Goal: Transaction & Acquisition: Purchase product/service

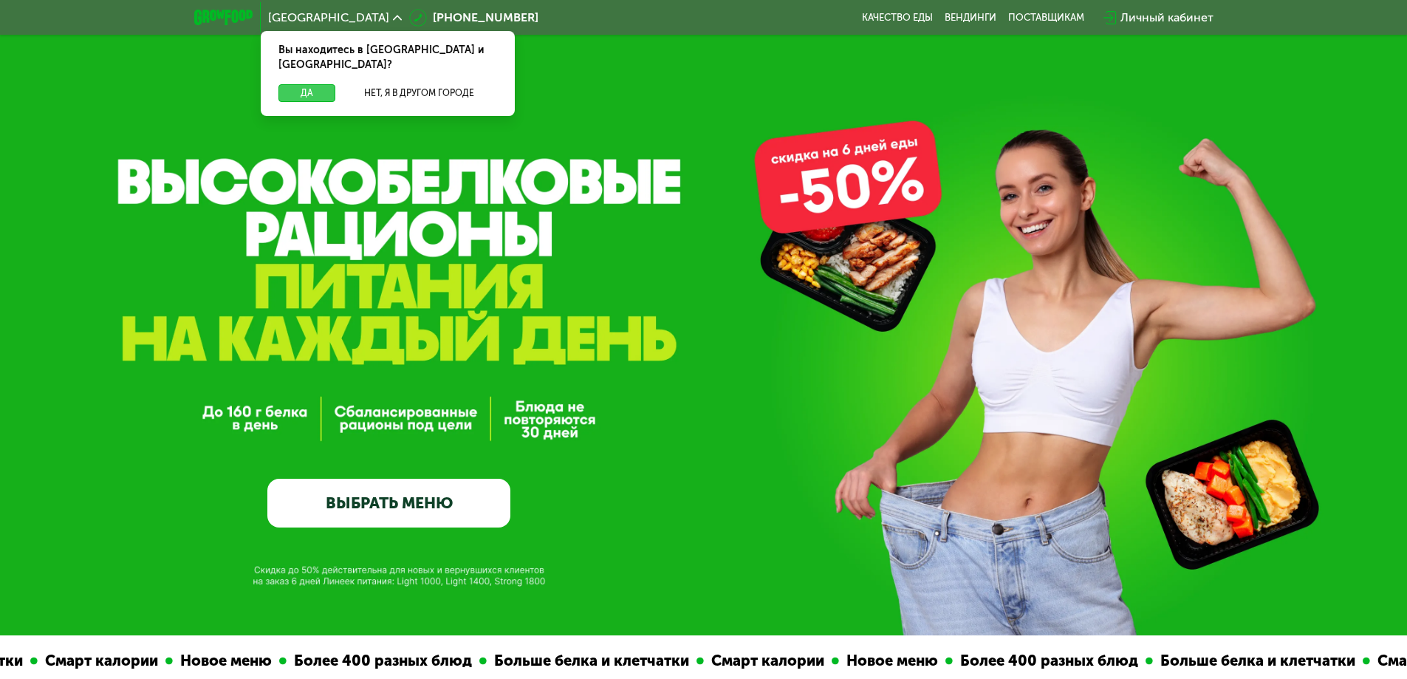
click at [309, 84] on button "Да" at bounding box center [307, 93] width 57 height 18
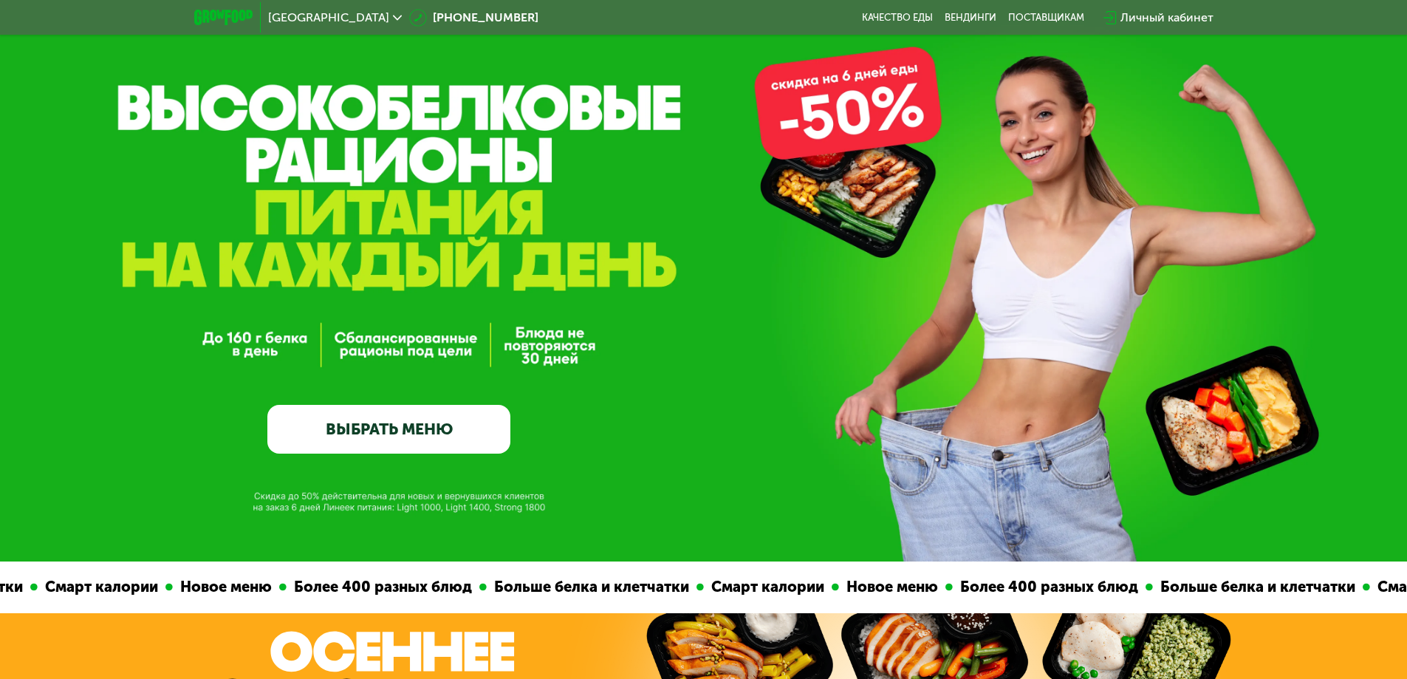
click at [406, 425] on link "ВЫБРАТЬ МЕНЮ" at bounding box center [388, 429] width 243 height 49
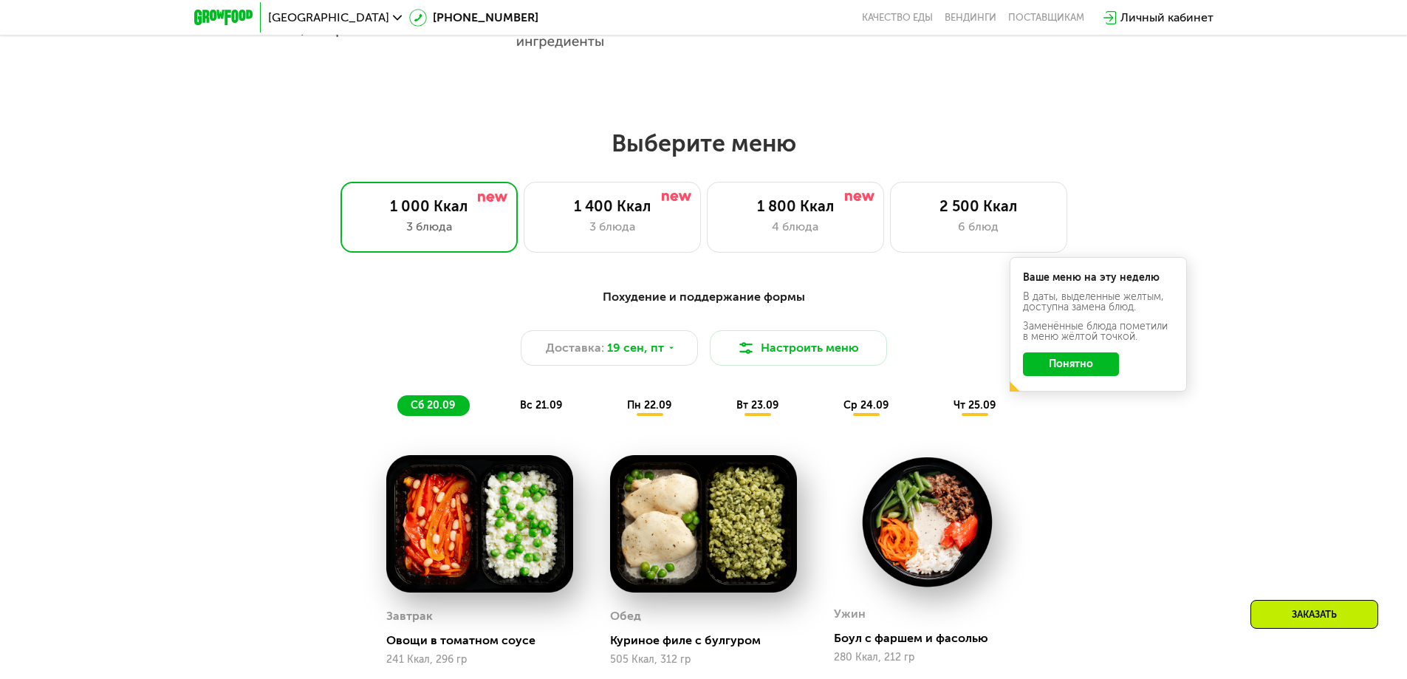
scroll to position [1225, 0]
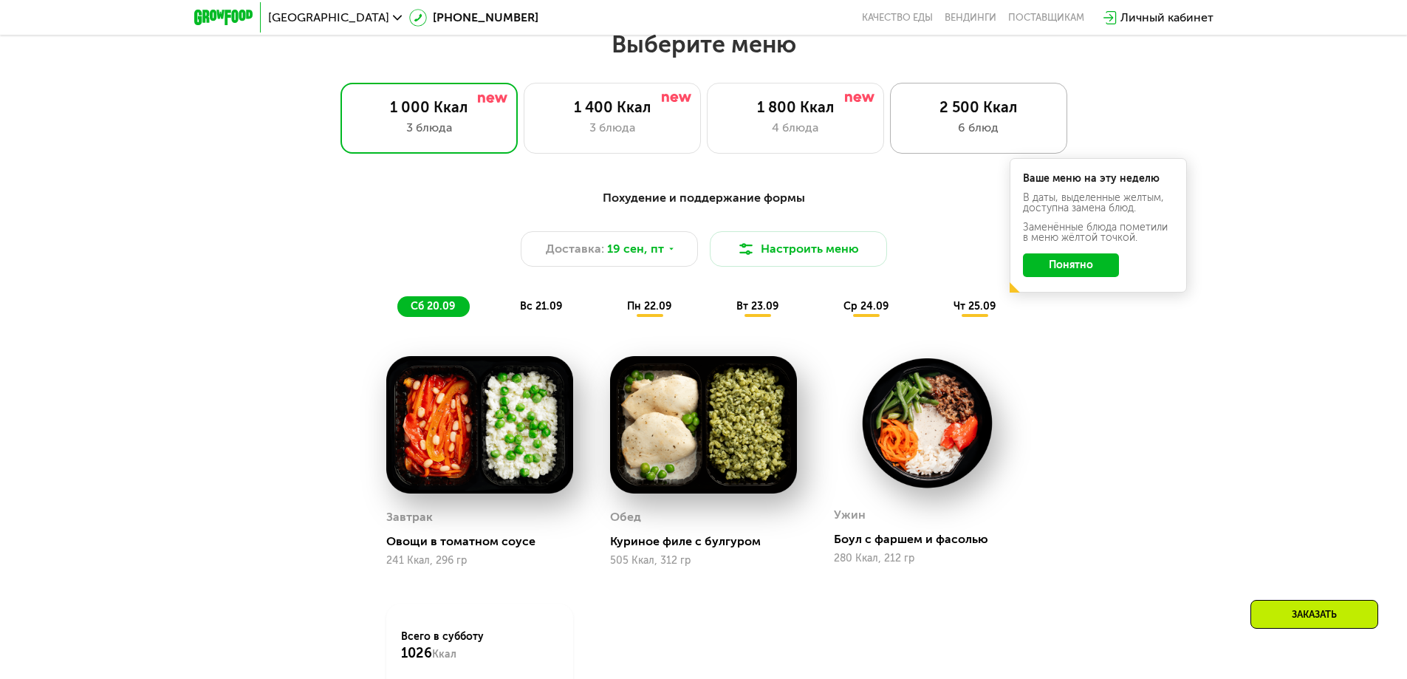
click at [988, 116] on div "2 500 Ккал" at bounding box center [979, 107] width 146 height 18
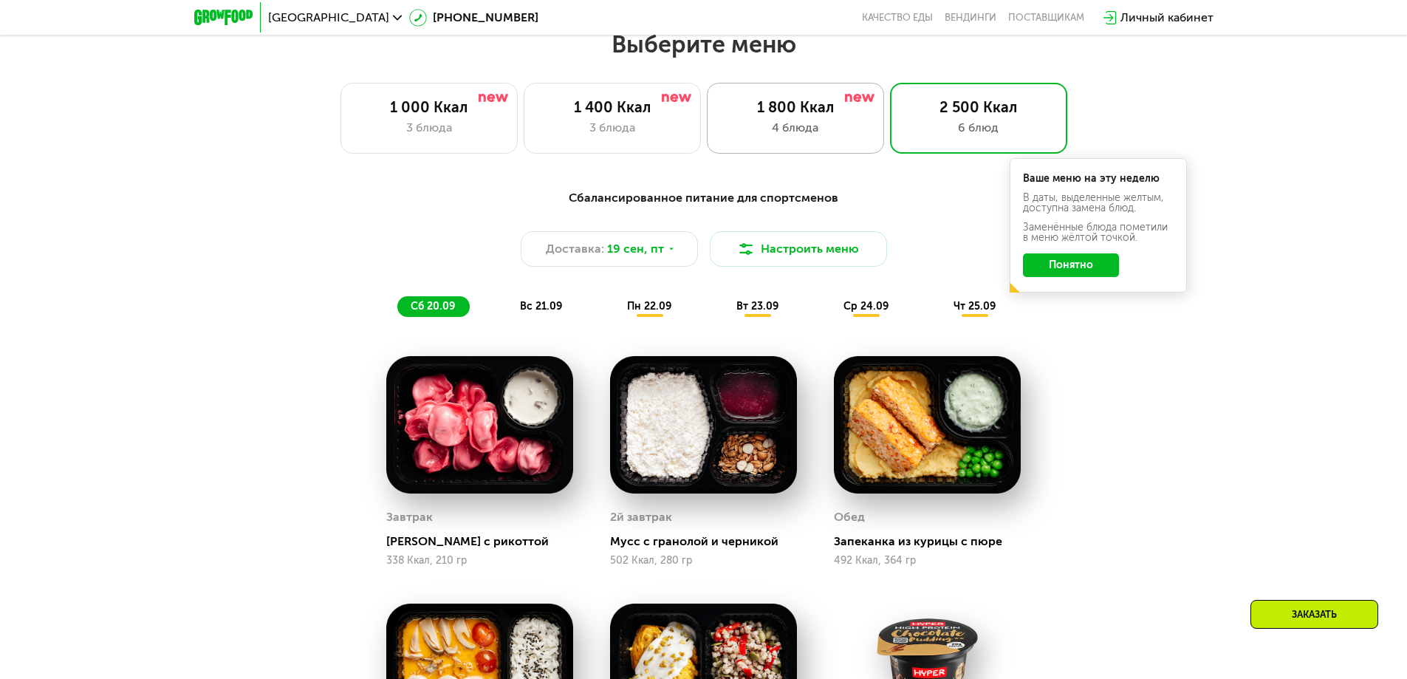
click at [806, 129] on div "4 блюда" at bounding box center [796, 128] width 146 height 18
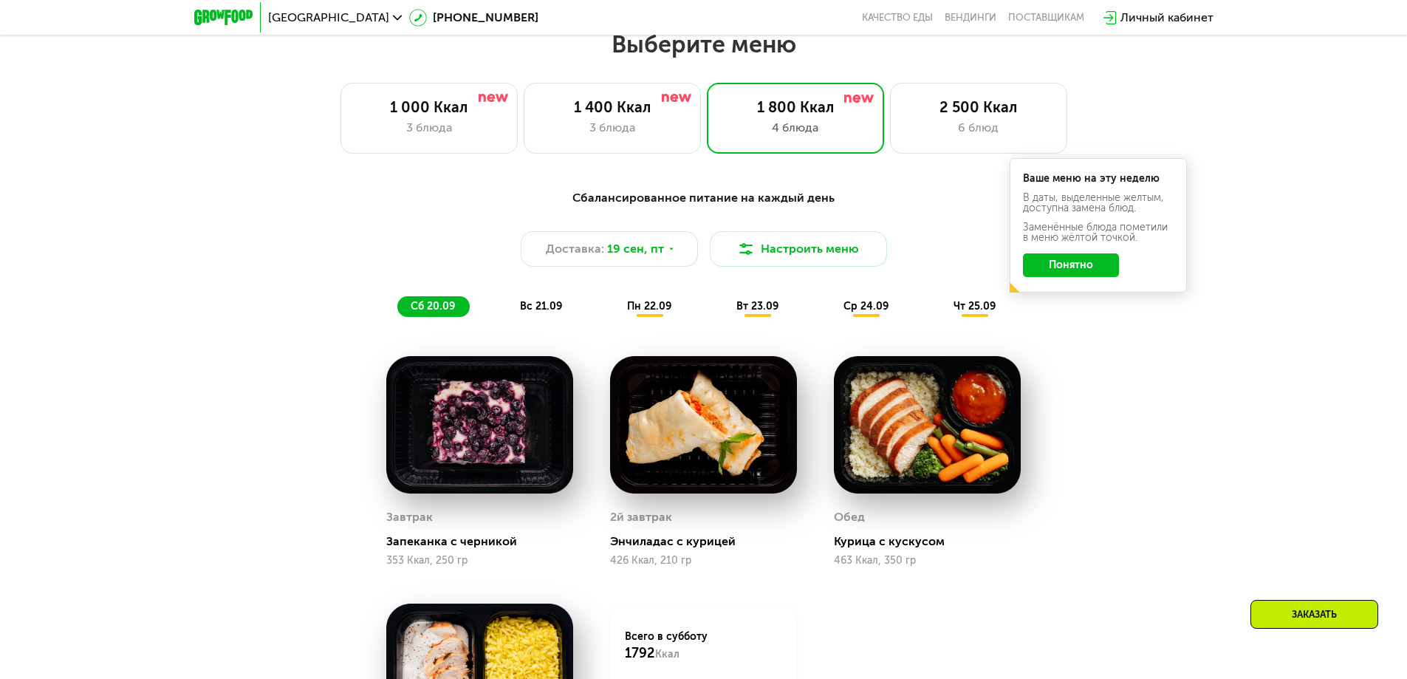
scroll to position [1299, 0]
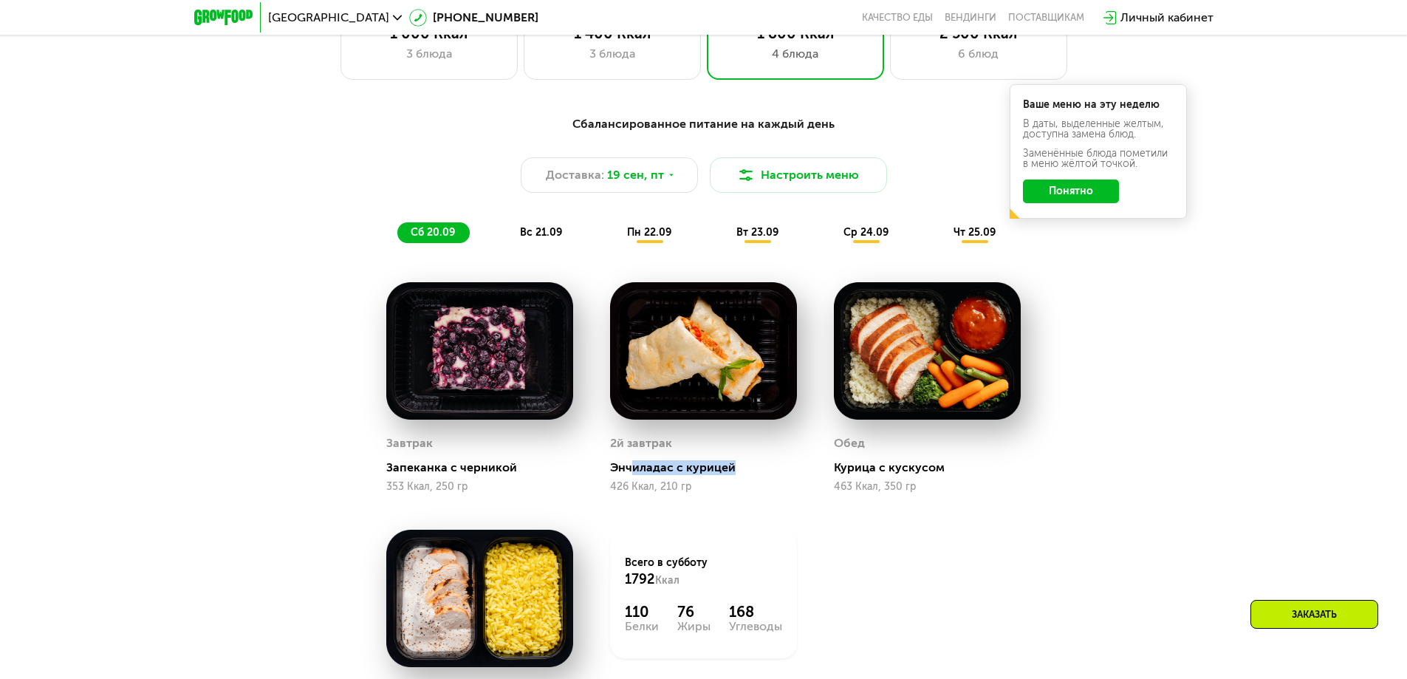
drag, startPoint x: 629, startPoint y: 471, endPoint x: 752, endPoint y: 471, distance: 122.6
click at [752, 471] on div "Энчиладас с курицей" at bounding box center [709, 467] width 199 height 15
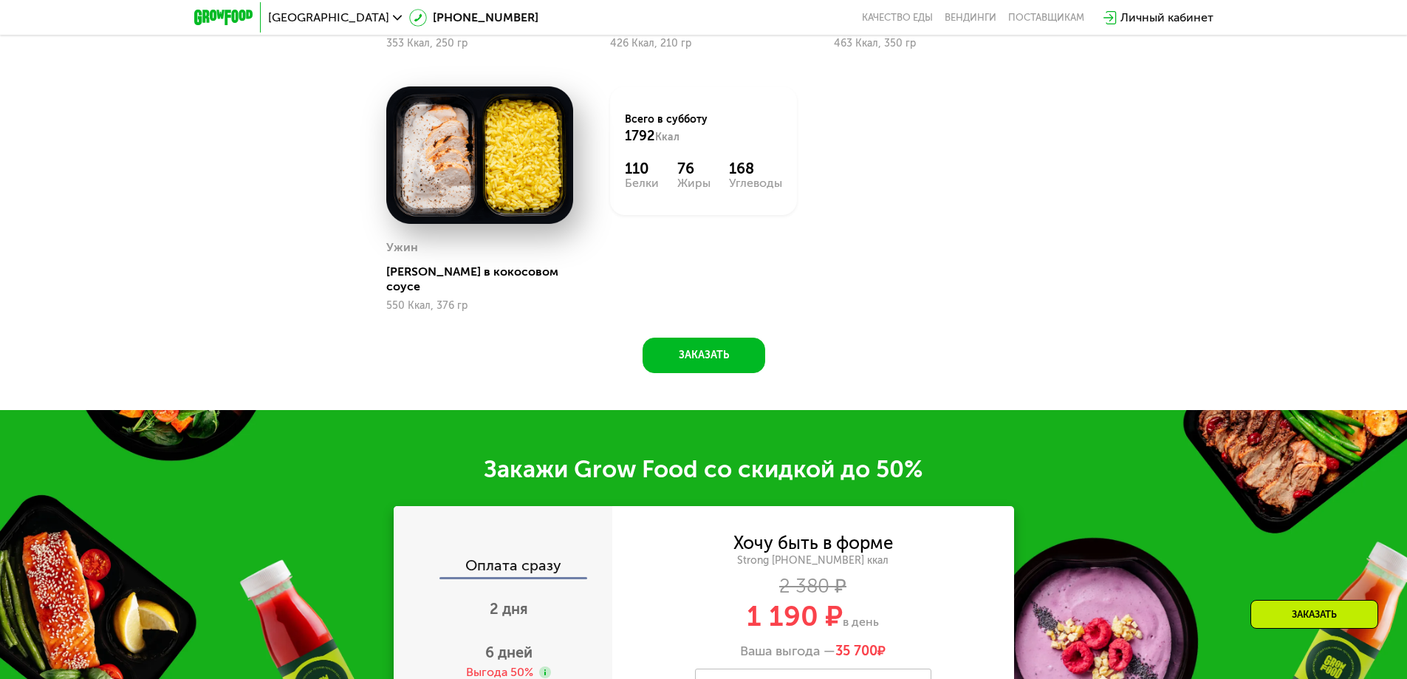
scroll to position [1964, 0]
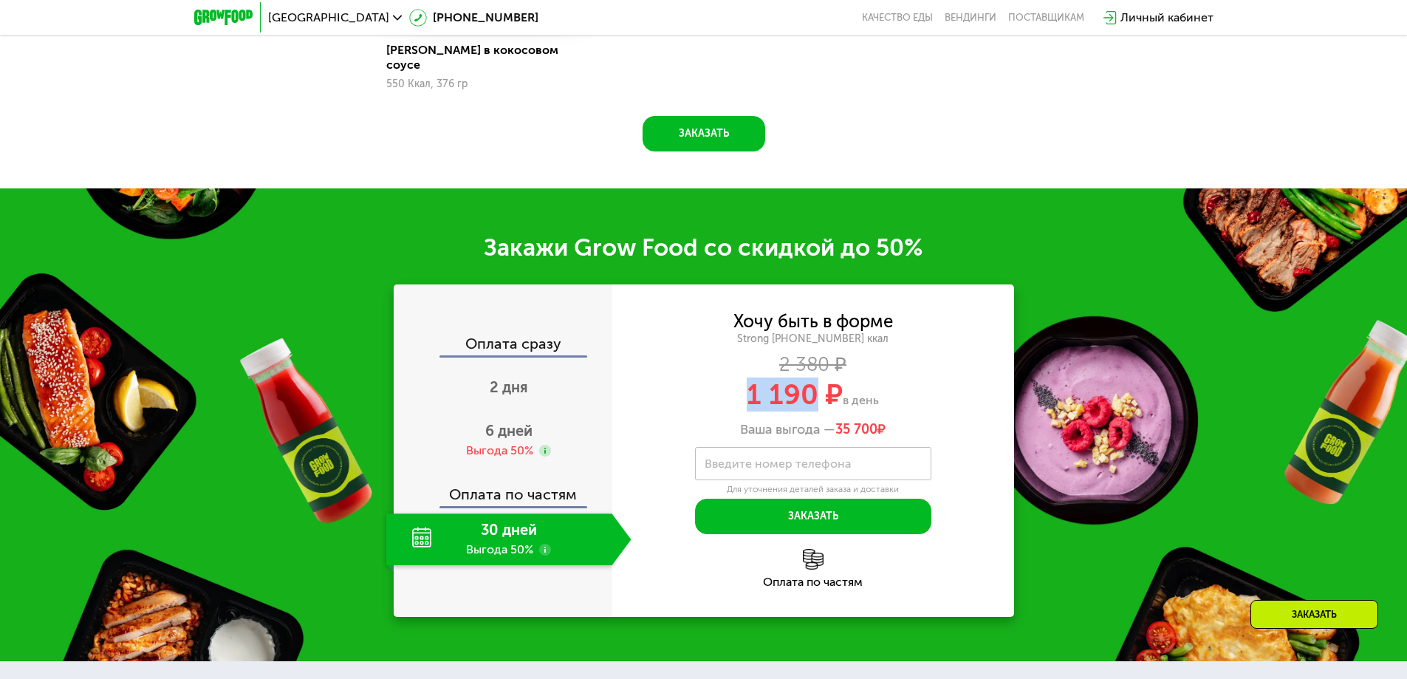
drag, startPoint x: 742, startPoint y: 384, endPoint x: 820, endPoint y: 395, distance: 79.1
click at [820, 395] on div "1 190 ₽ в день" at bounding box center [813, 394] width 402 height 28
drag, startPoint x: 827, startPoint y: 387, endPoint x: 879, endPoint y: 387, distance: 51.7
click at [879, 387] on div "1 190 ₽ в день" at bounding box center [813, 394] width 402 height 28
click at [517, 423] on span "6 дней" at bounding box center [508, 431] width 47 height 18
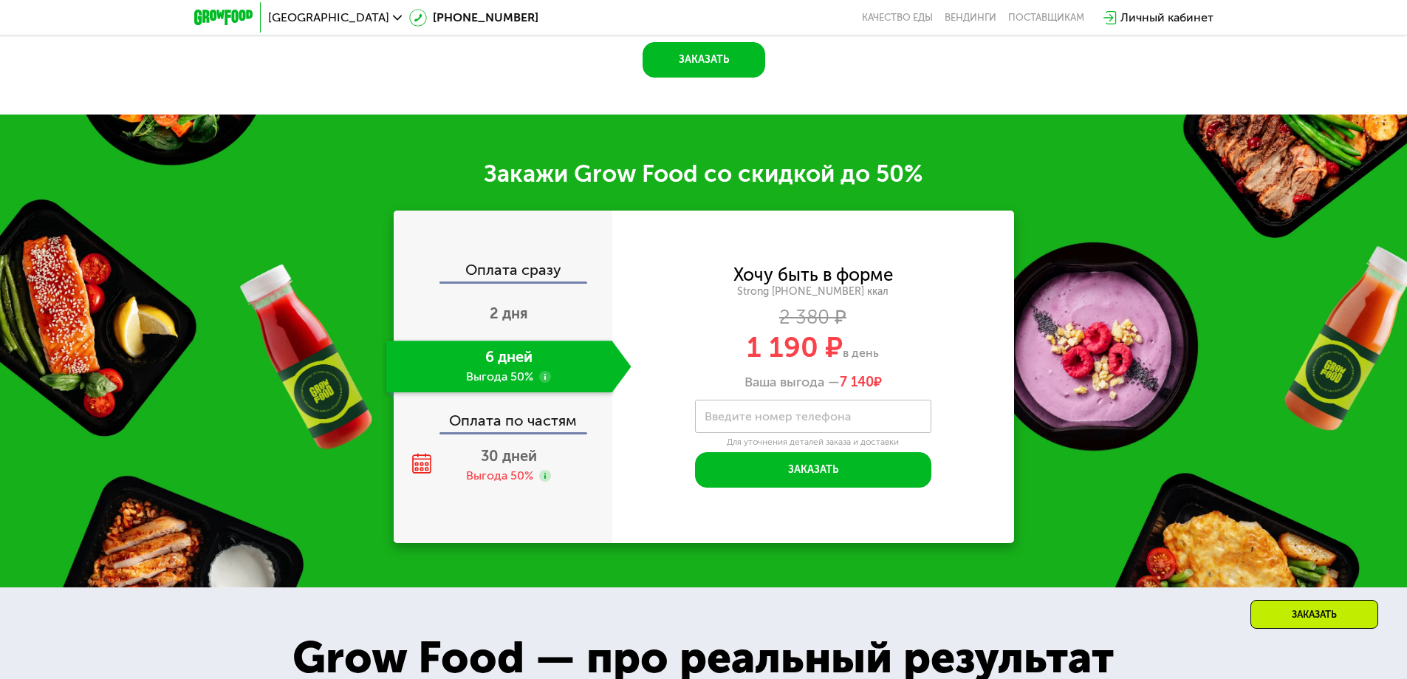
scroll to position [2111, 0]
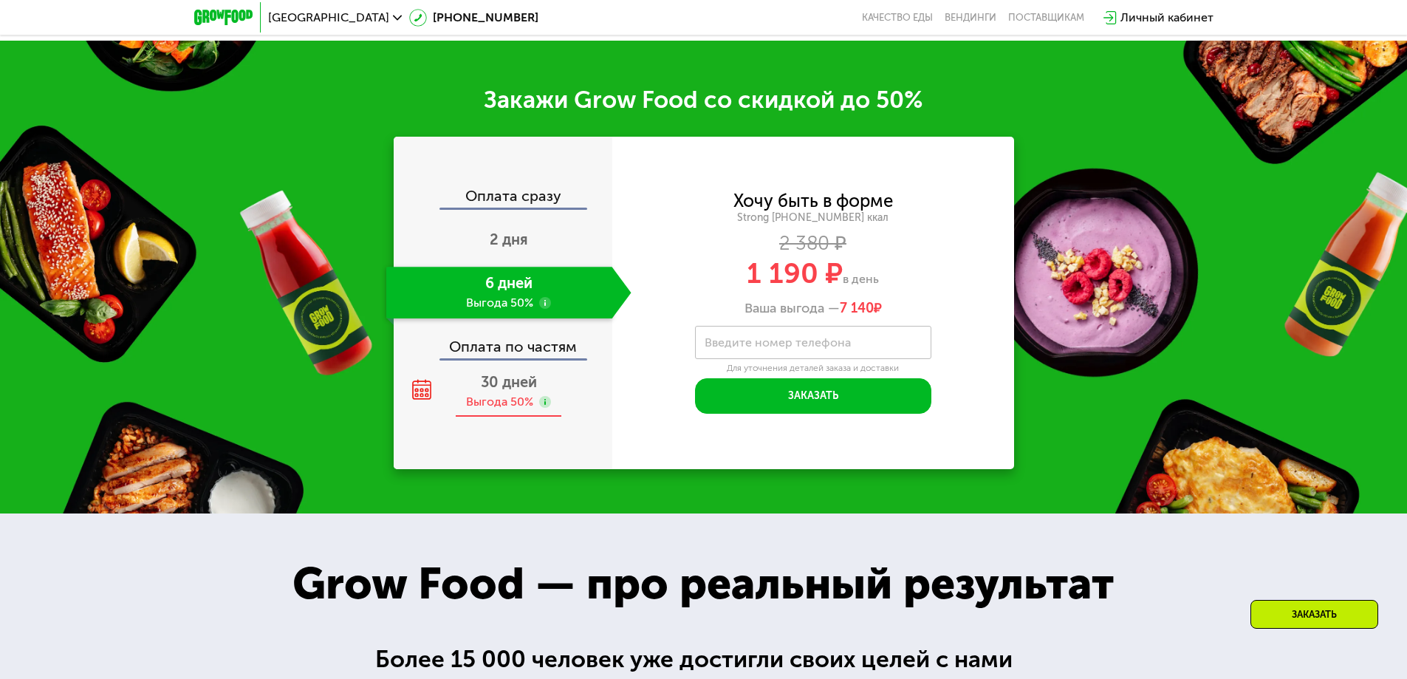
click at [519, 395] on div "Выгода 50%" at bounding box center [499, 402] width 67 height 16
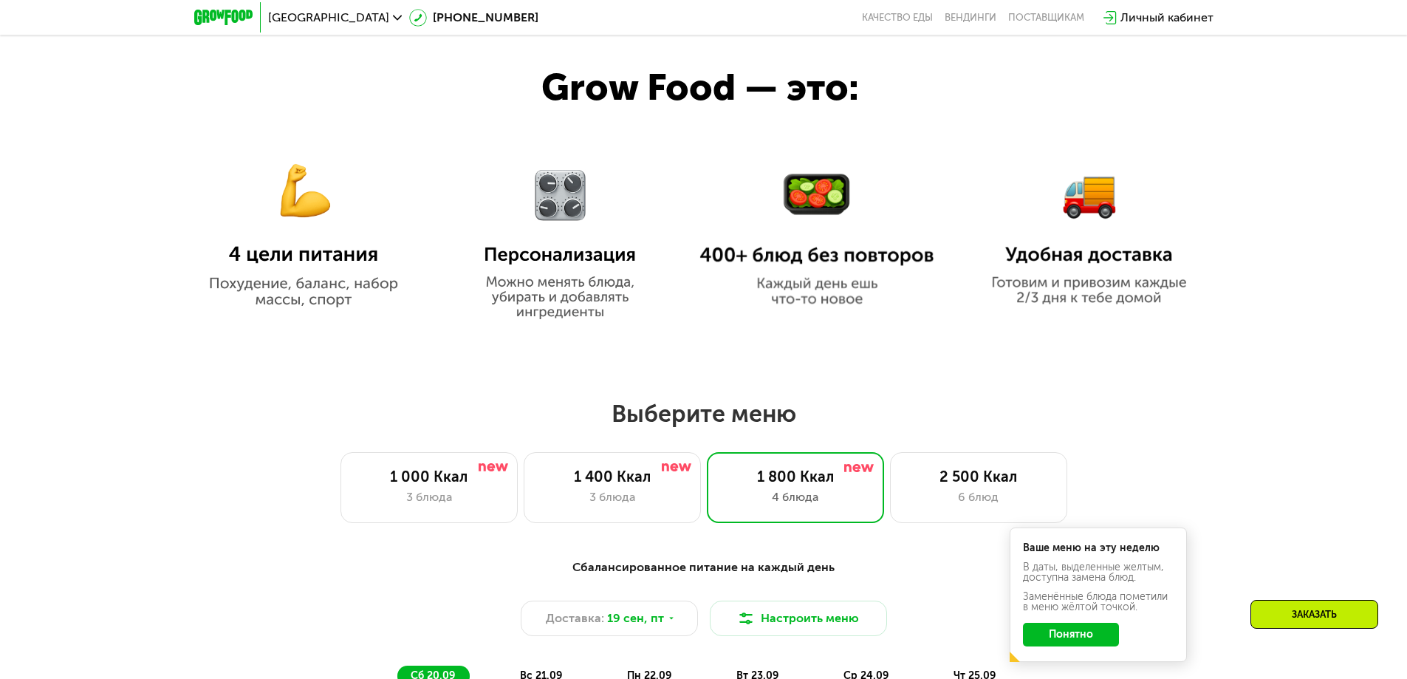
scroll to position [929, 0]
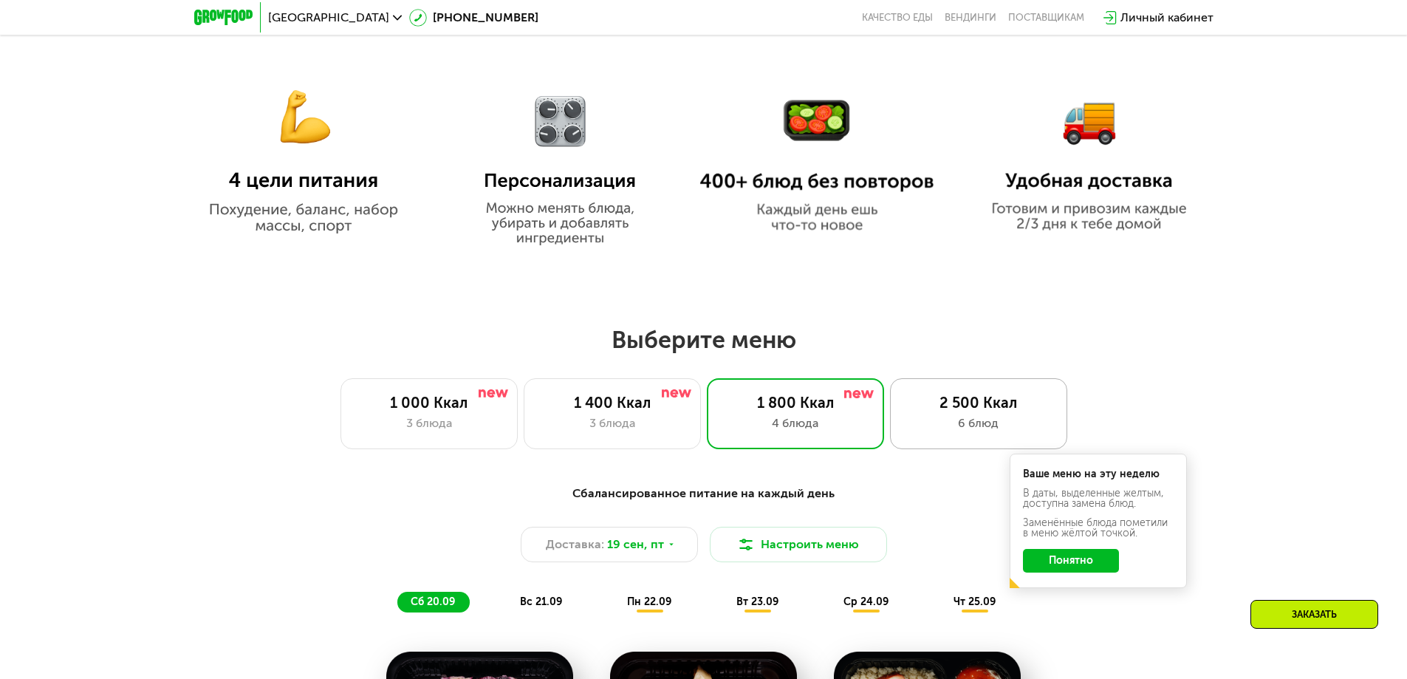
click at [946, 395] on div "2 500 Ккал 6 блюд" at bounding box center [978, 413] width 177 height 71
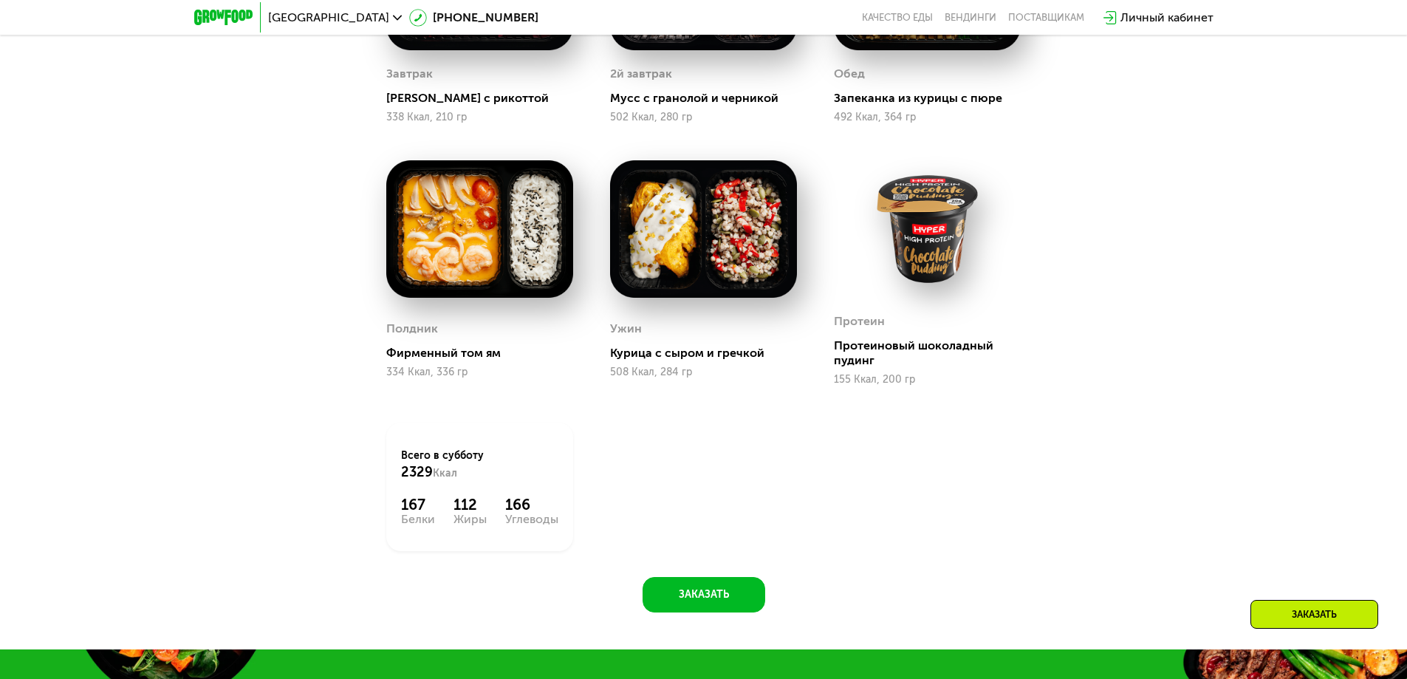
scroll to position [1594, 0]
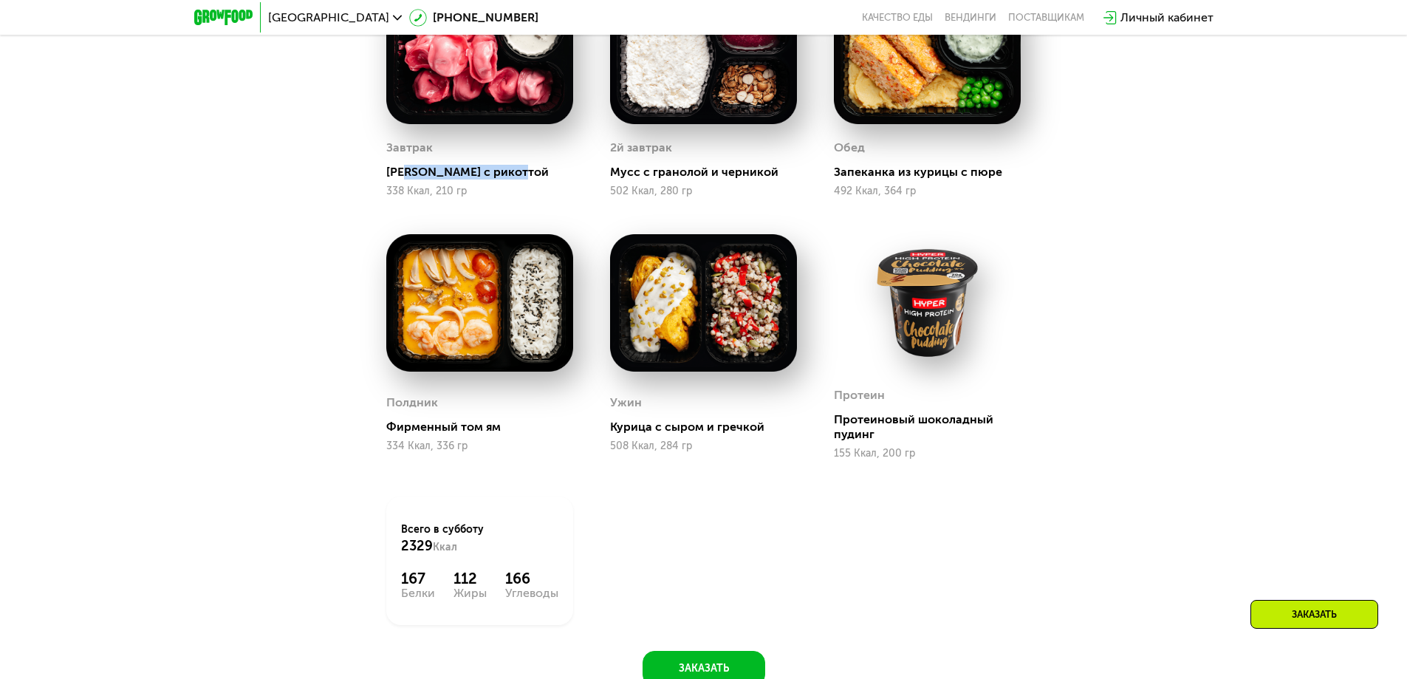
drag, startPoint x: 405, startPoint y: 174, endPoint x: 545, endPoint y: 178, distance: 140.4
click at [545, 178] on div "[PERSON_NAME] с рикоттой" at bounding box center [485, 172] width 199 height 15
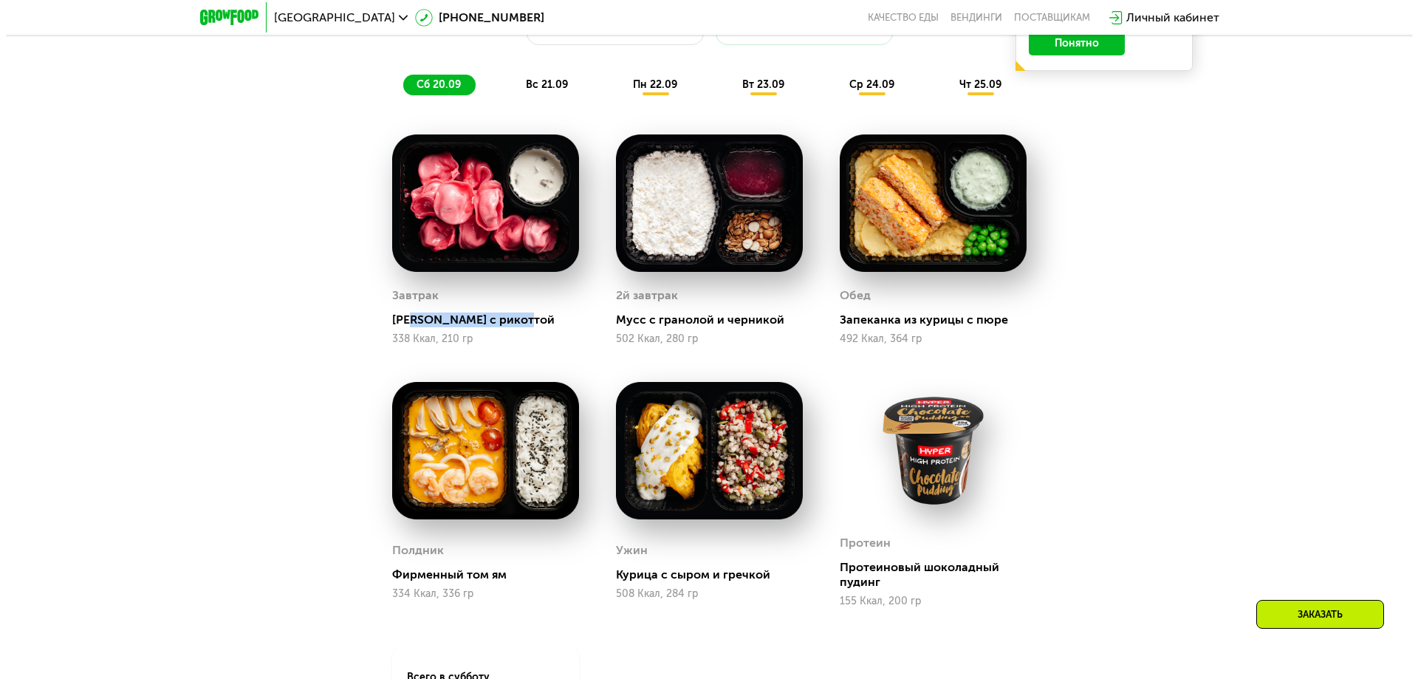
scroll to position [1373, 0]
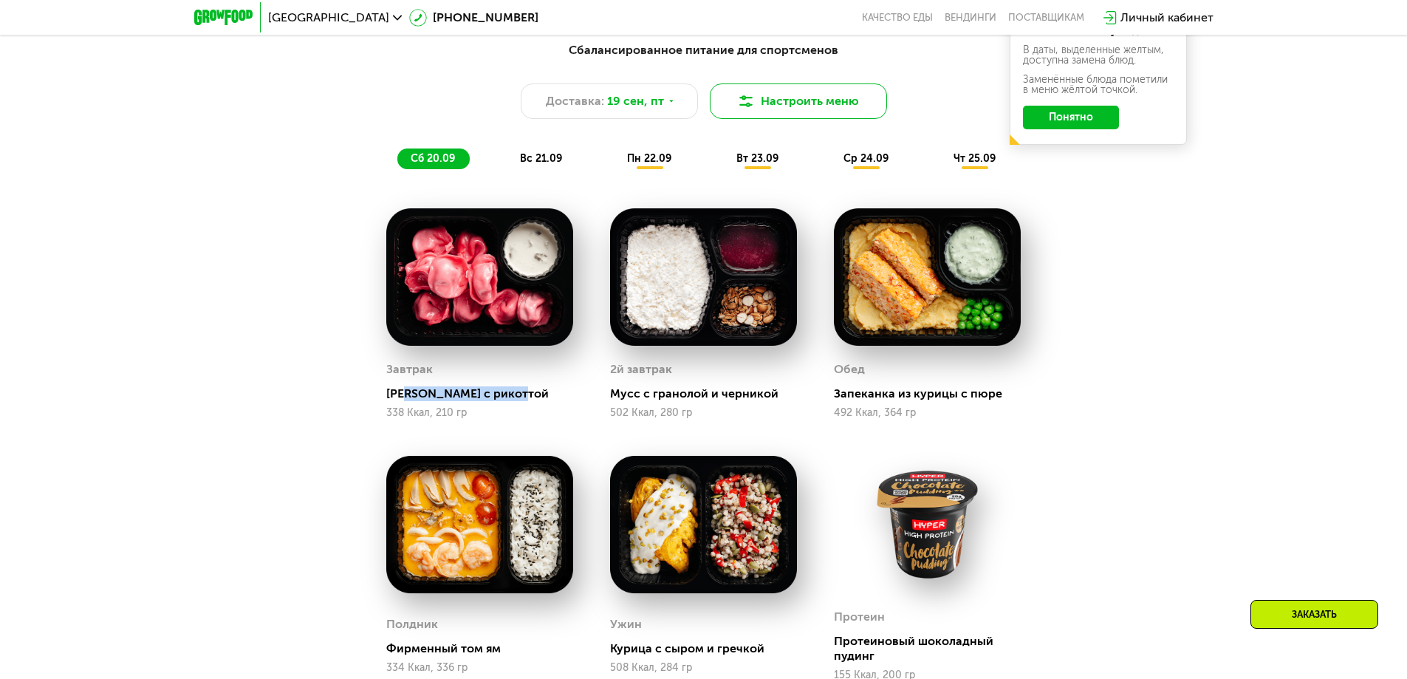
click at [811, 98] on button "Настроить меню" at bounding box center [798, 100] width 177 height 35
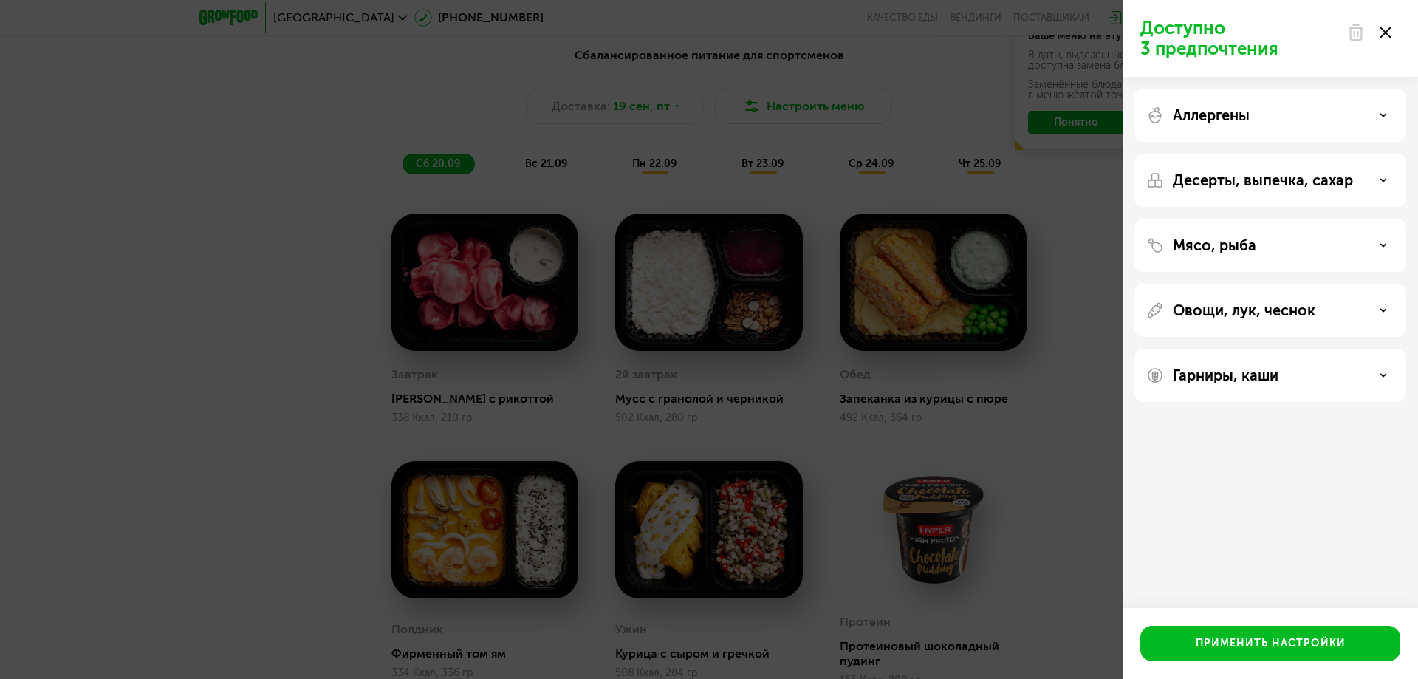
click at [1380, 112] on icon at bounding box center [1383, 115] width 7 height 7
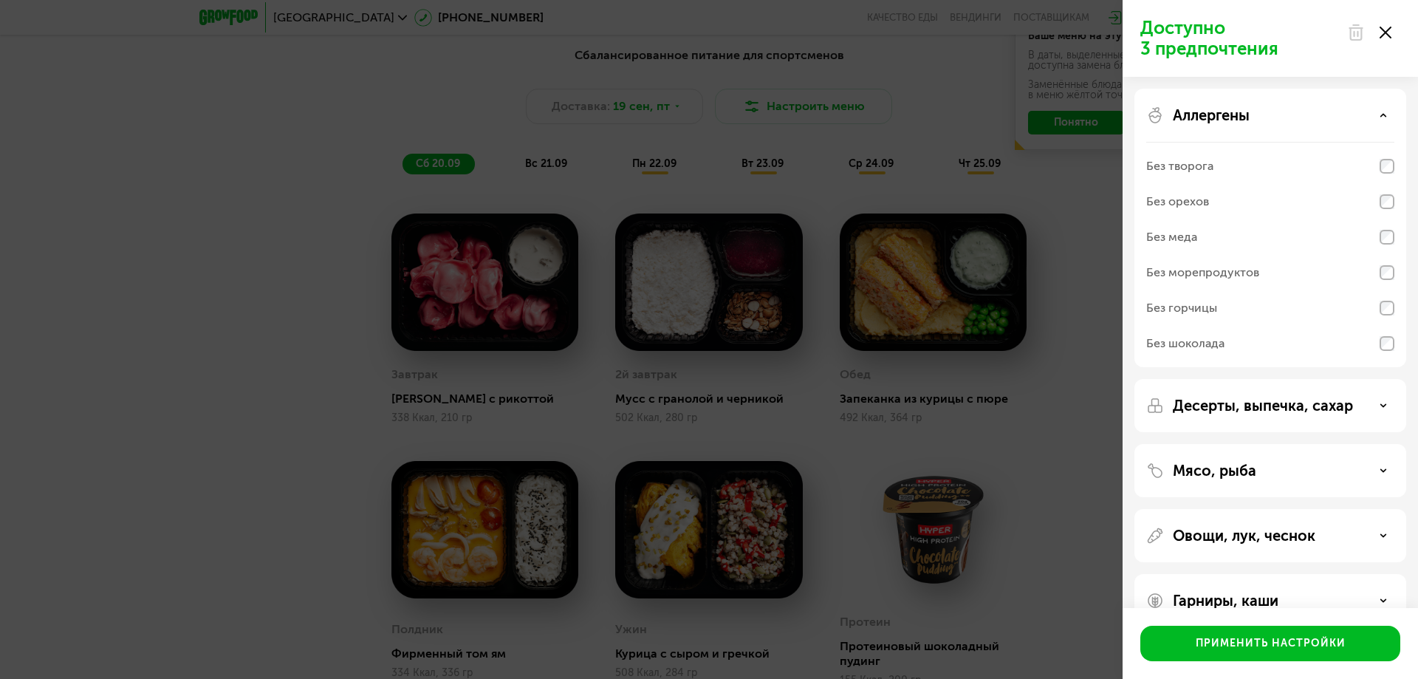
click at [1382, 116] on use at bounding box center [1383, 115] width 5 height 2
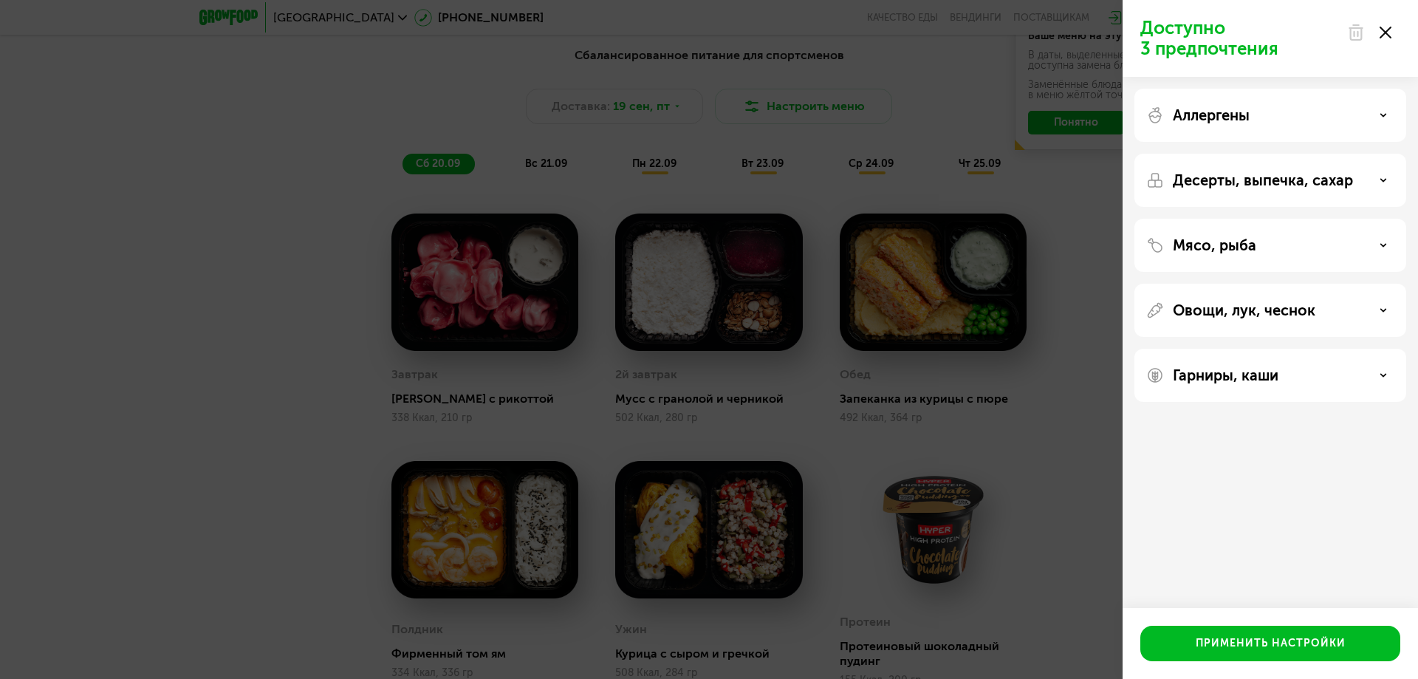
click at [1381, 177] on icon at bounding box center [1383, 180] width 7 height 7
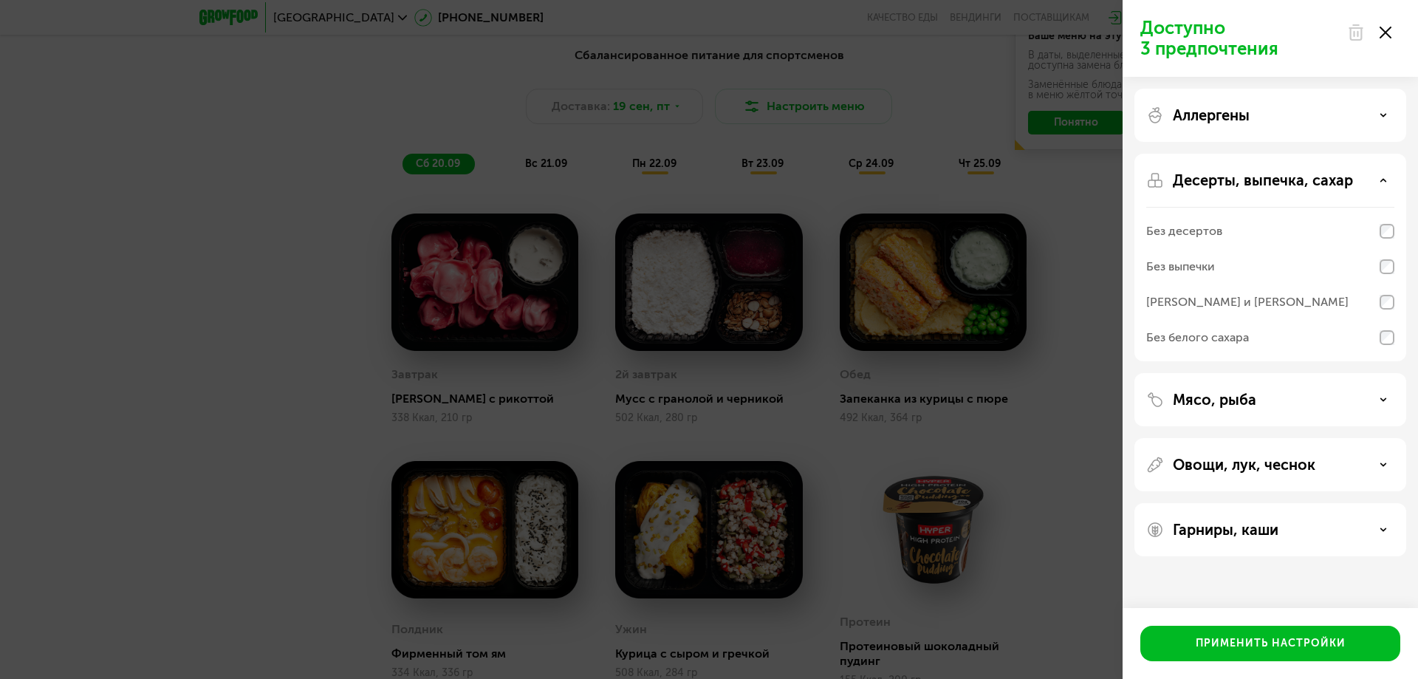
click at [1384, 177] on icon at bounding box center [1383, 180] width 7 height 7
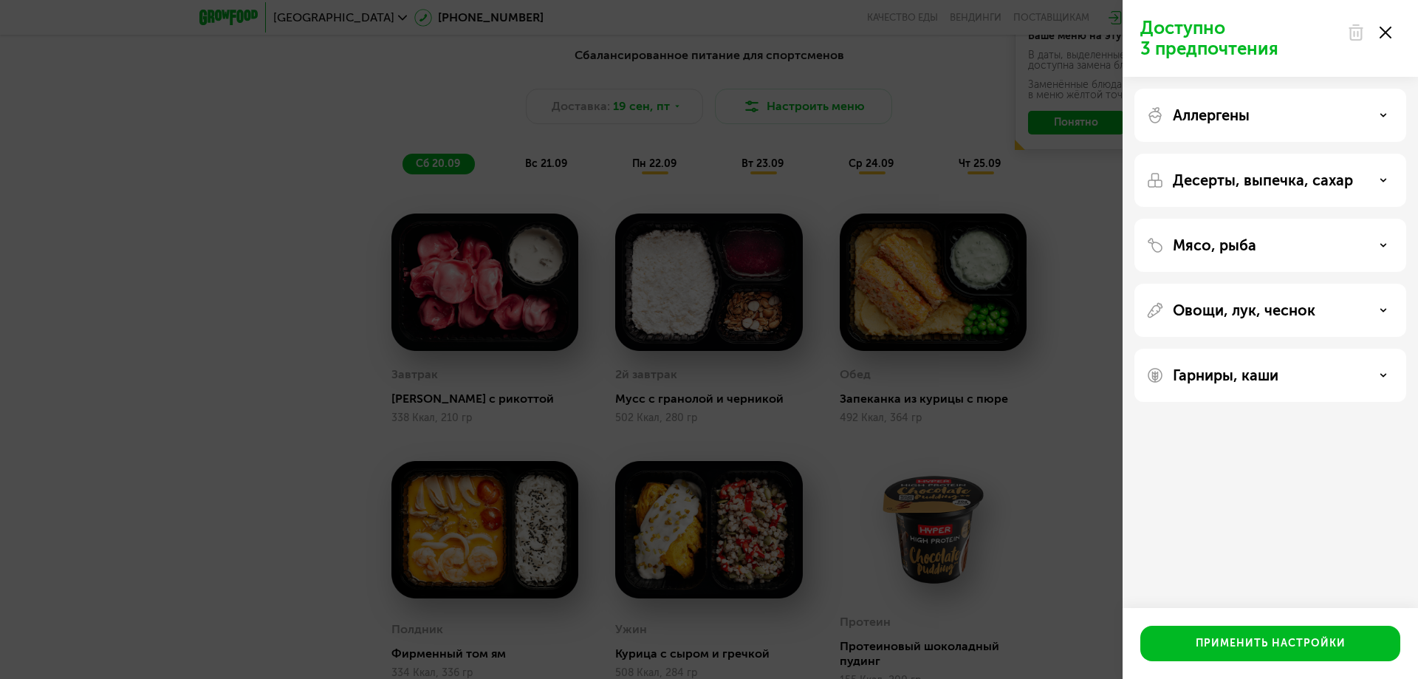
click at [1387, 249] on div "Мясо, рыба" at bounding box center [1271, 245] width 248 height 18
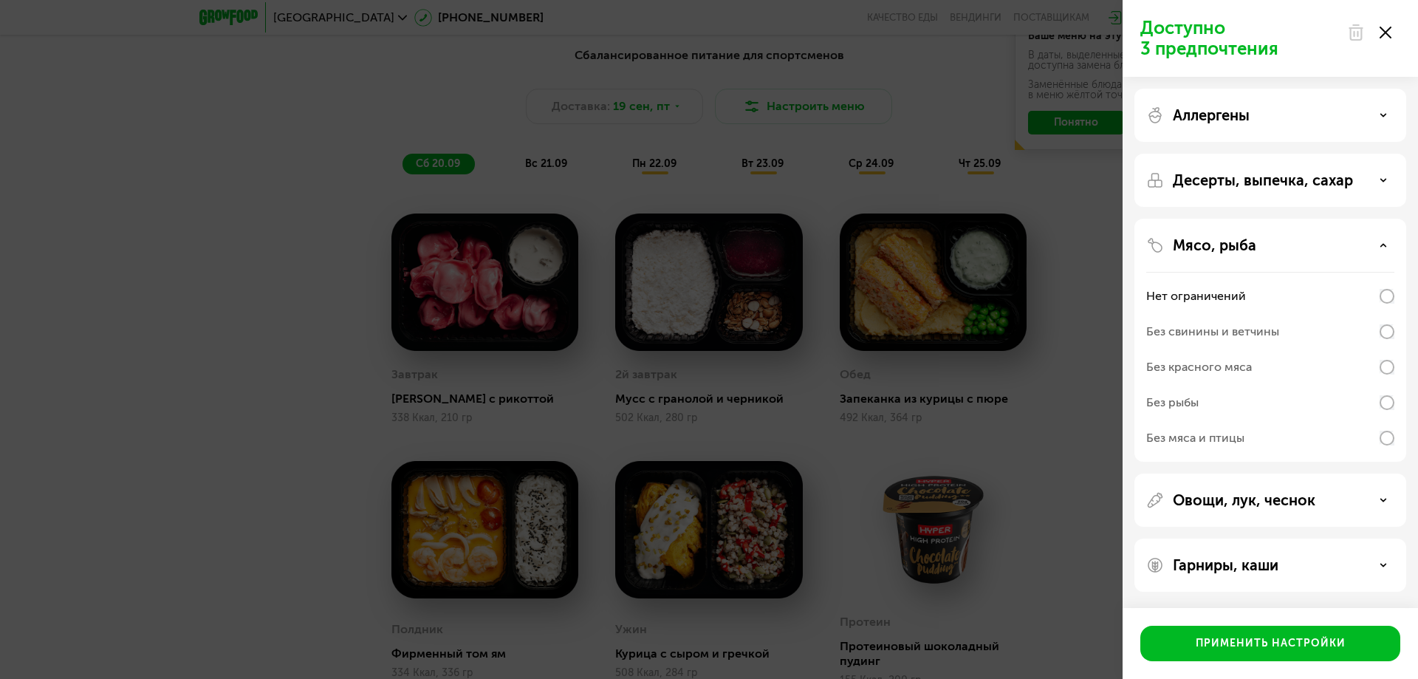
click at [1385, 245] on use at bounding box center [1383, 245] width 5 height 2
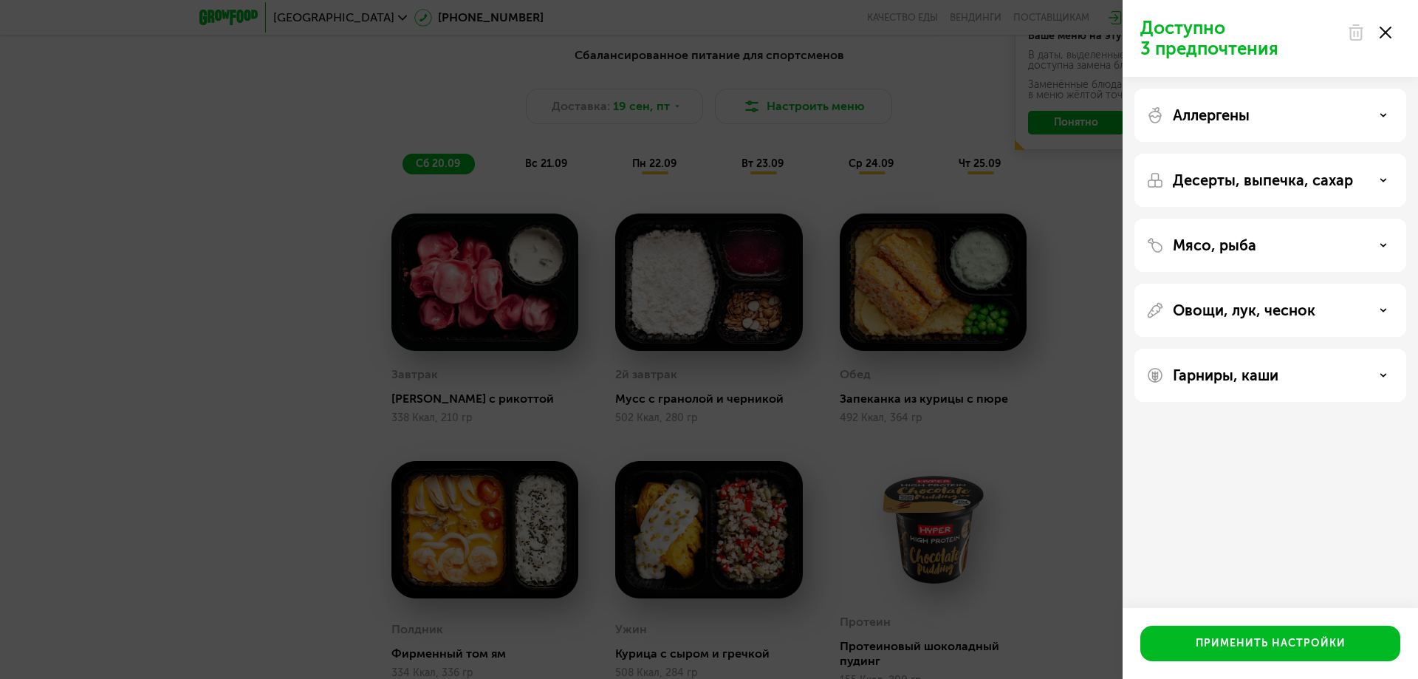
click at [1386, 308] on icon at bounding box center [1383, 310] width 7 height 7
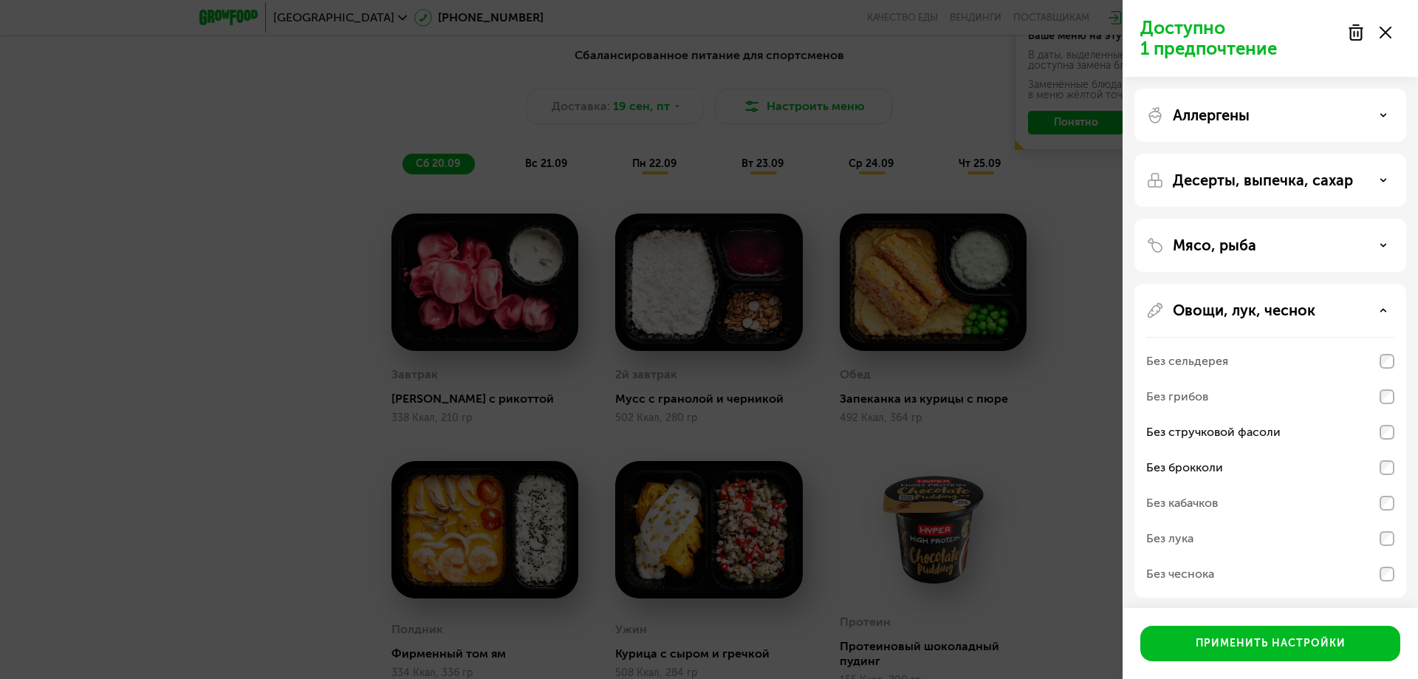
scroll to position [69, 0]
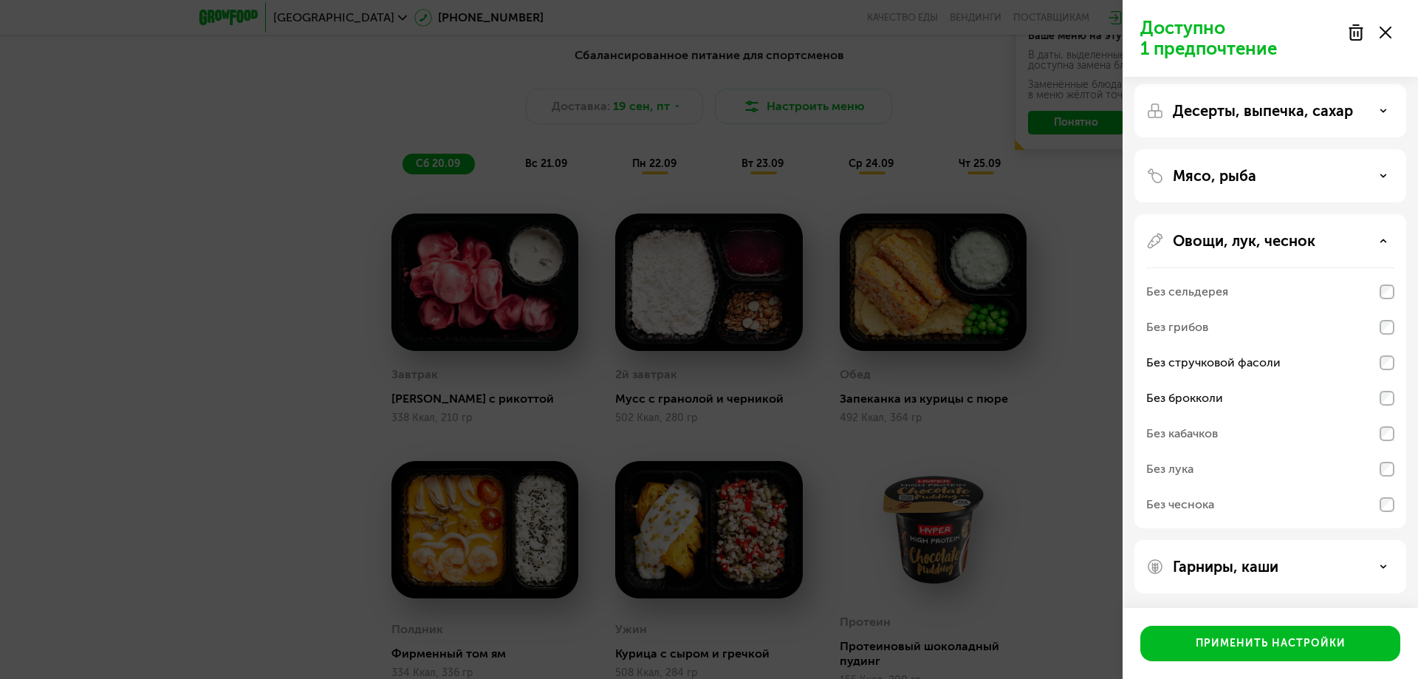
click at [1330, 571] on div "Гарниры, каши" at bounding box center [1271, 567] width 248 height 18
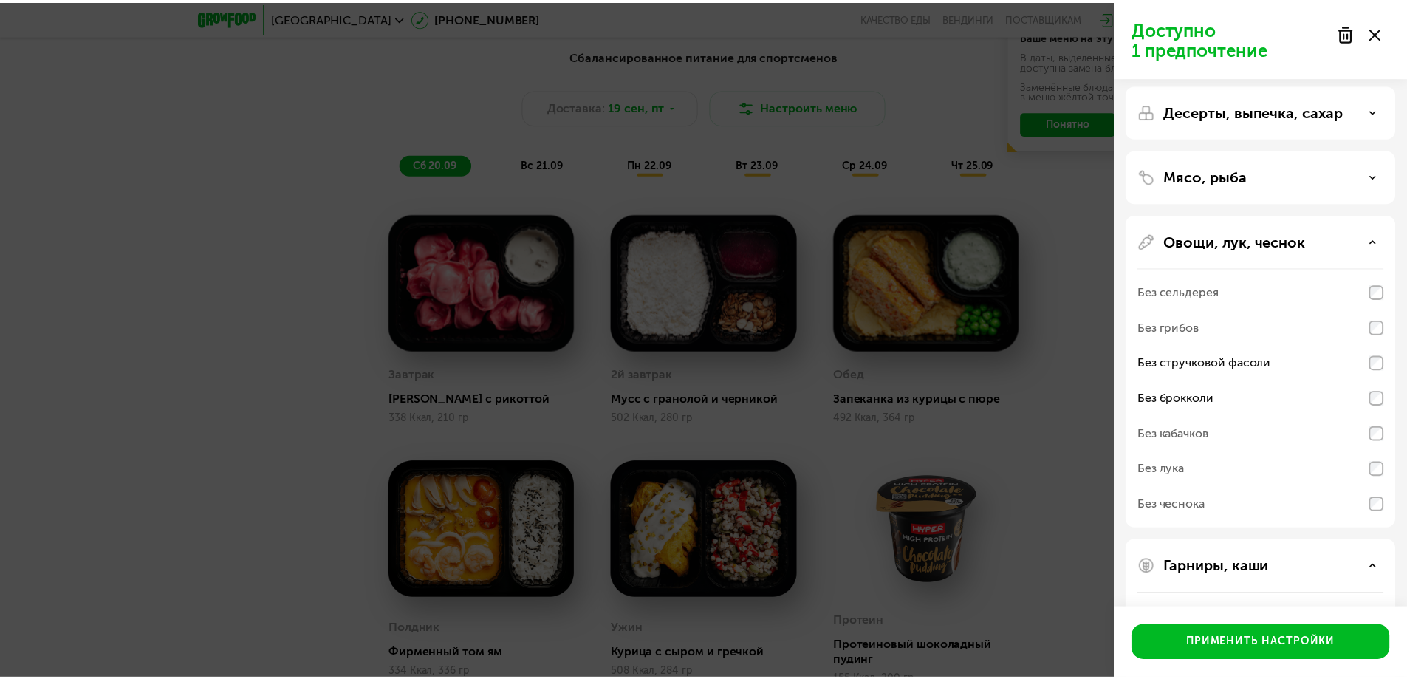
scroll to position [259, 0]
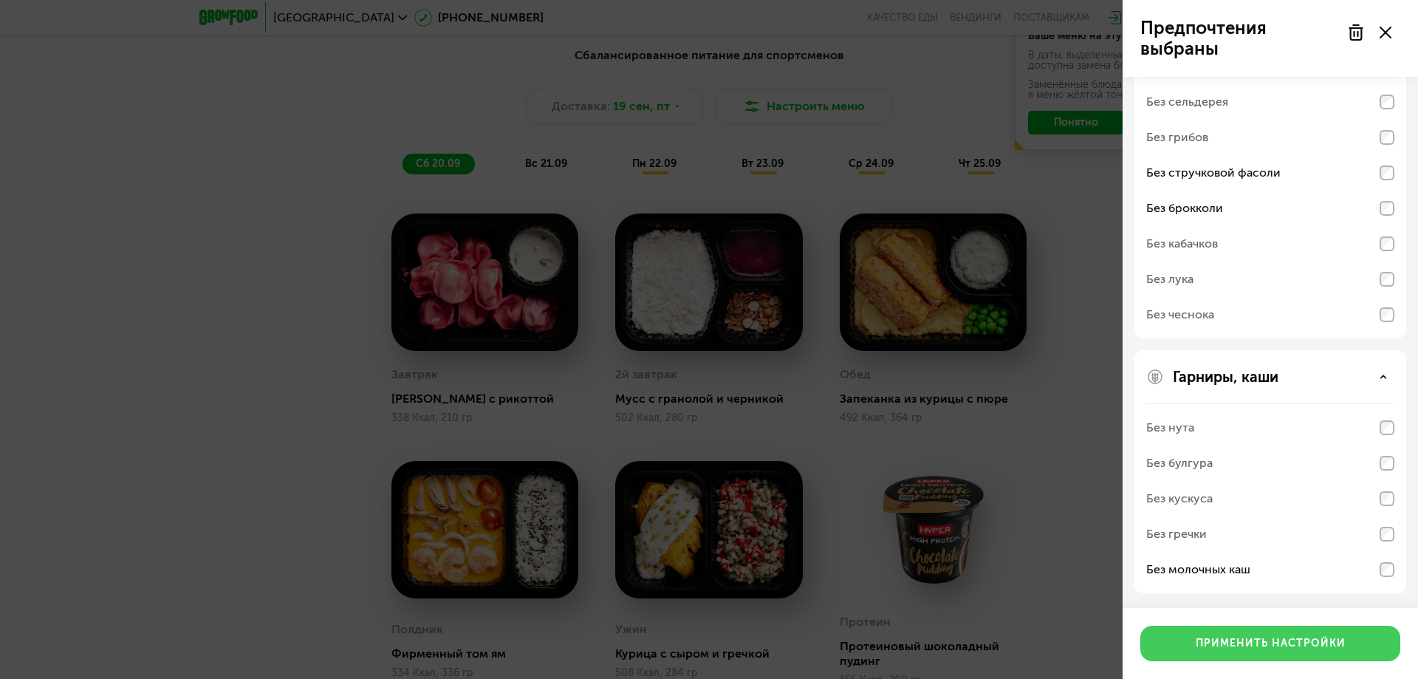
click at [1280, 646] on div "Применить настройки" at bounding box center [1271, 643] width 150 height 15
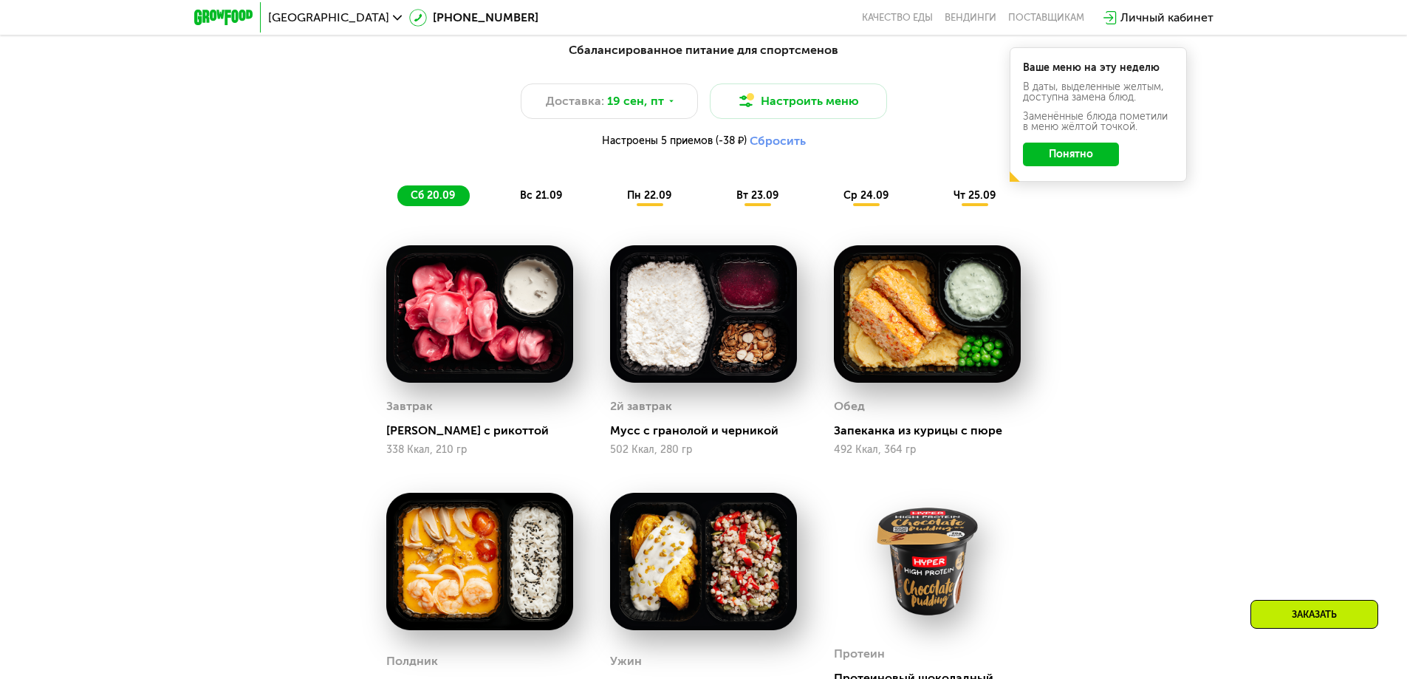
click at [538, 206] on div "вс 21.09" at bounding box center [542, 195] width 70 height 21
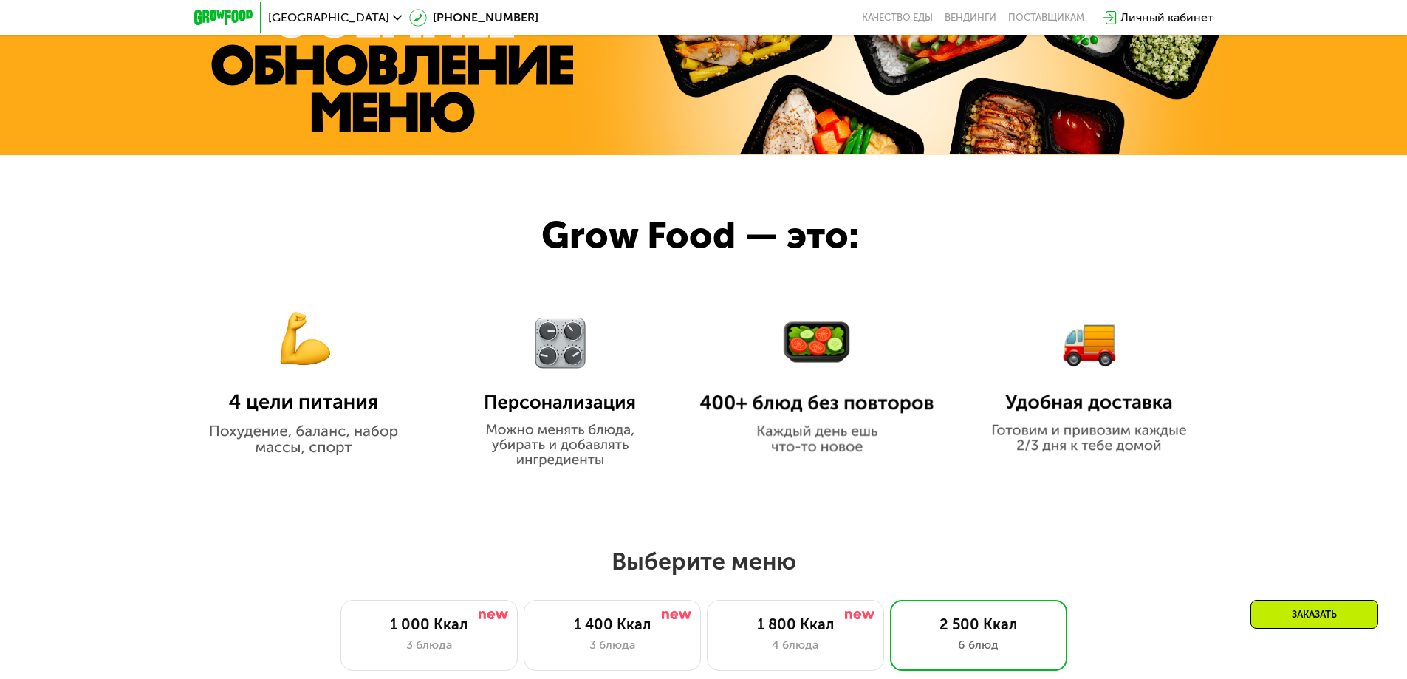
scroll to position [1003, 0]
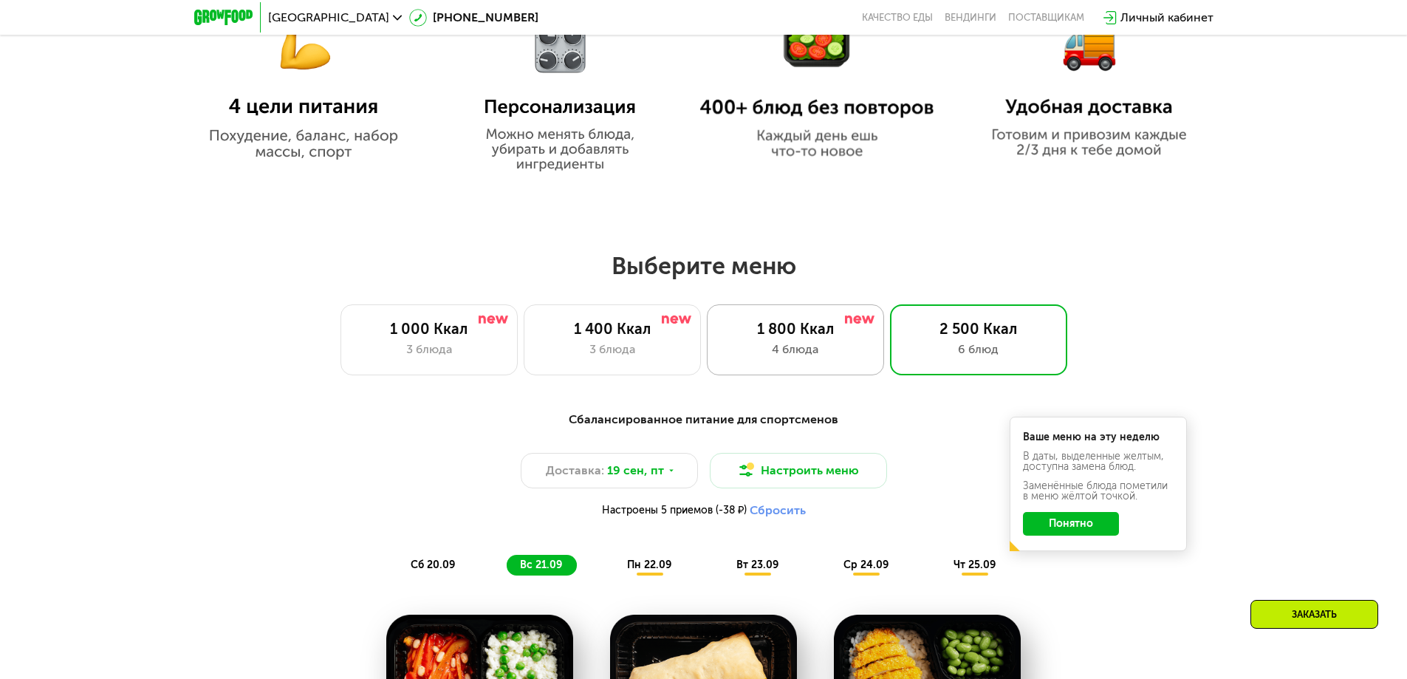
click at [780, 338] on div "1 800 Ккал" at bounding box center [796, 329] width 146 height 18
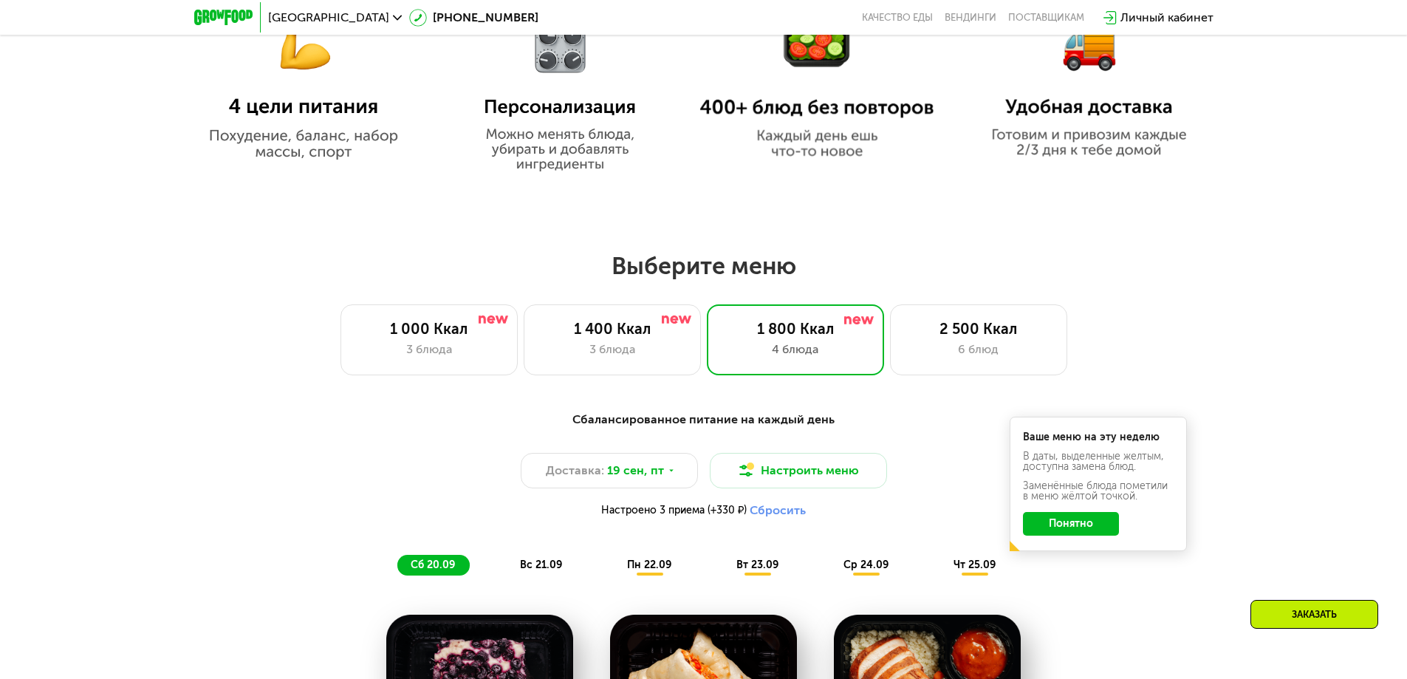
scroll to position [1151, 0]
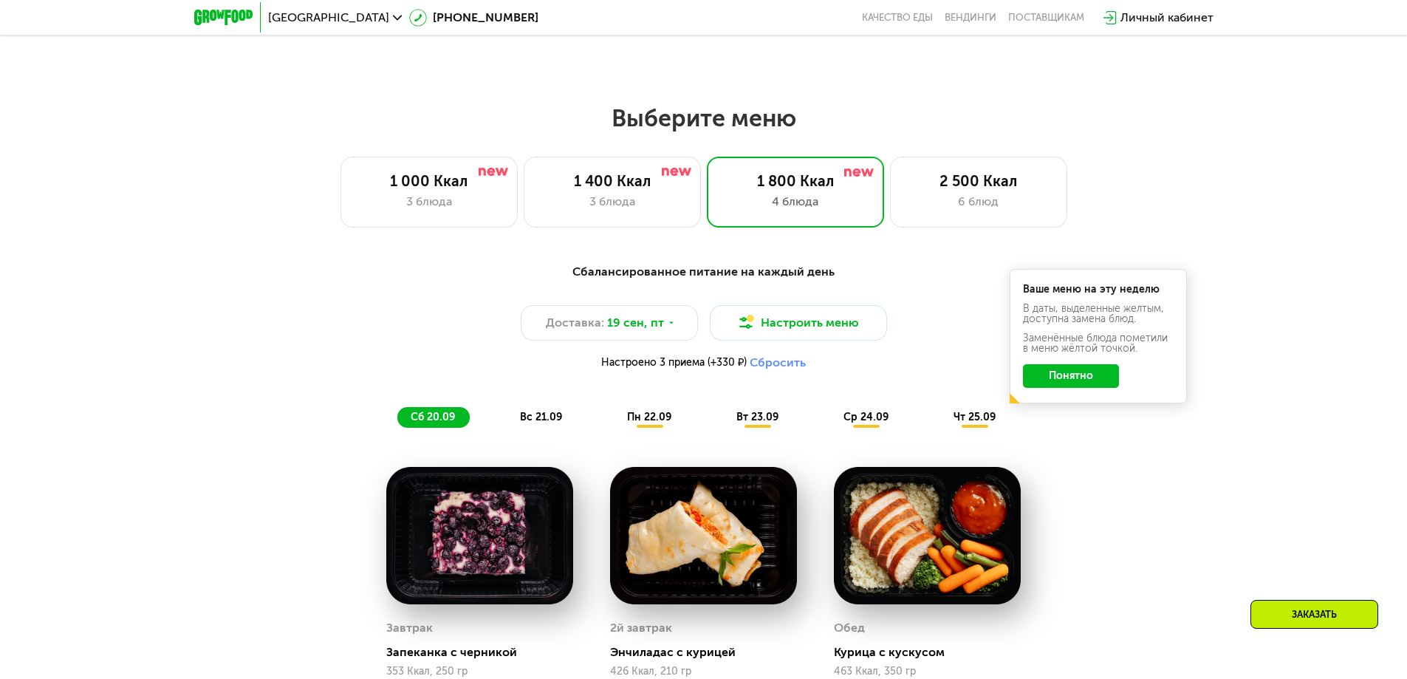
click at [765, 370] on button "Сбросить" at bounding box center [778, 362] width 56 height 15
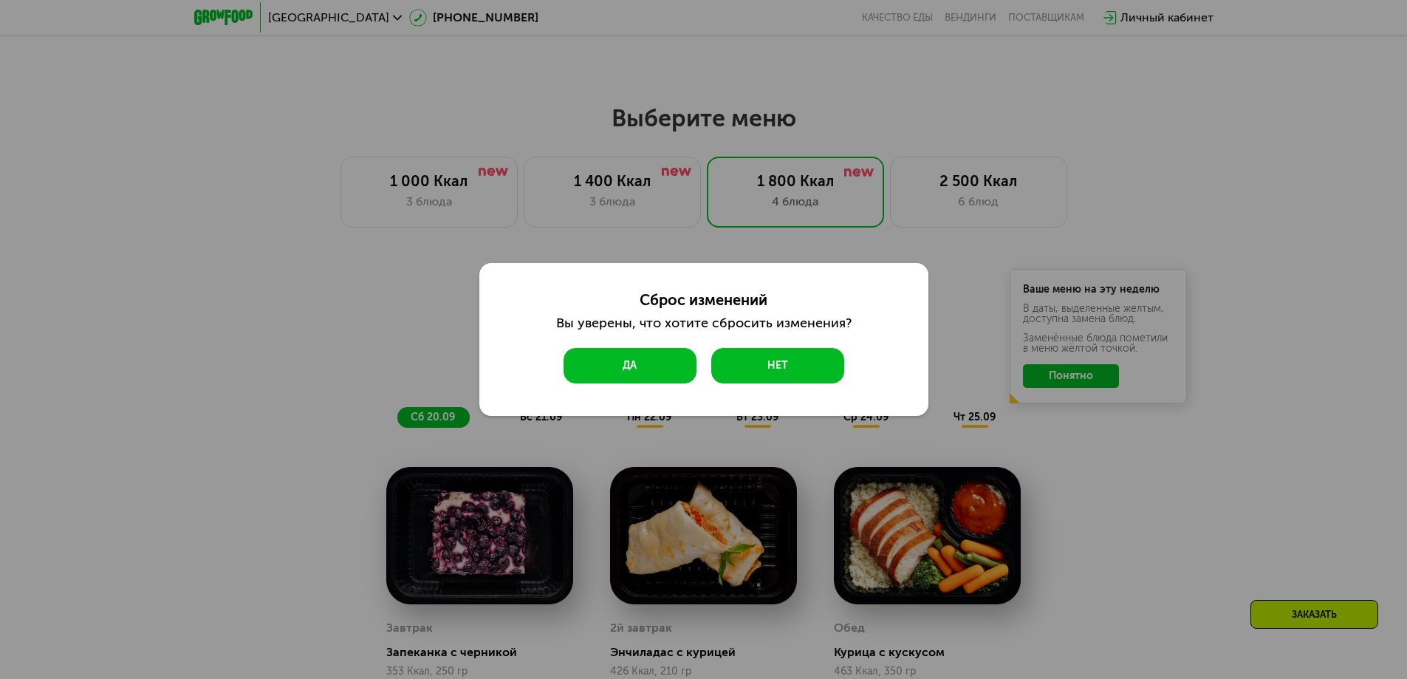
click at [642, 362] on button "Да" at bounding box center [630, 365] width 133 height 35
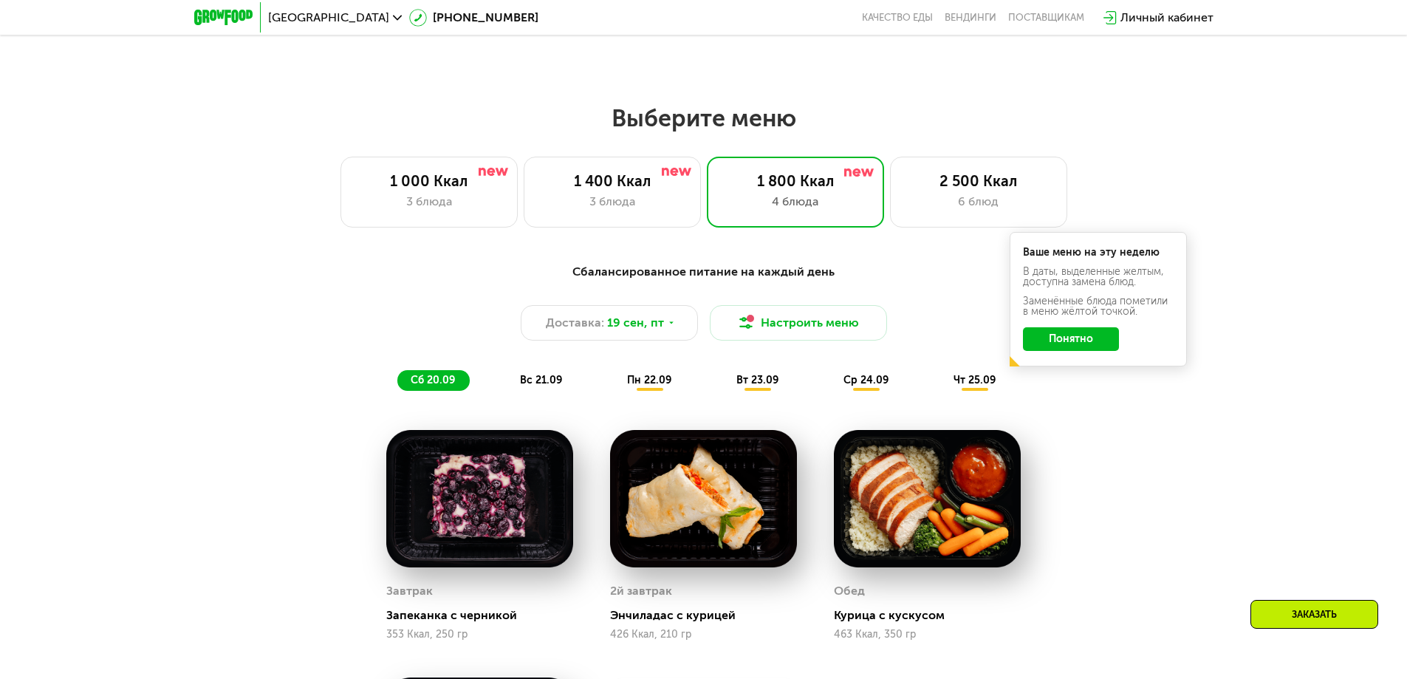
scroll to position [1003, 0]
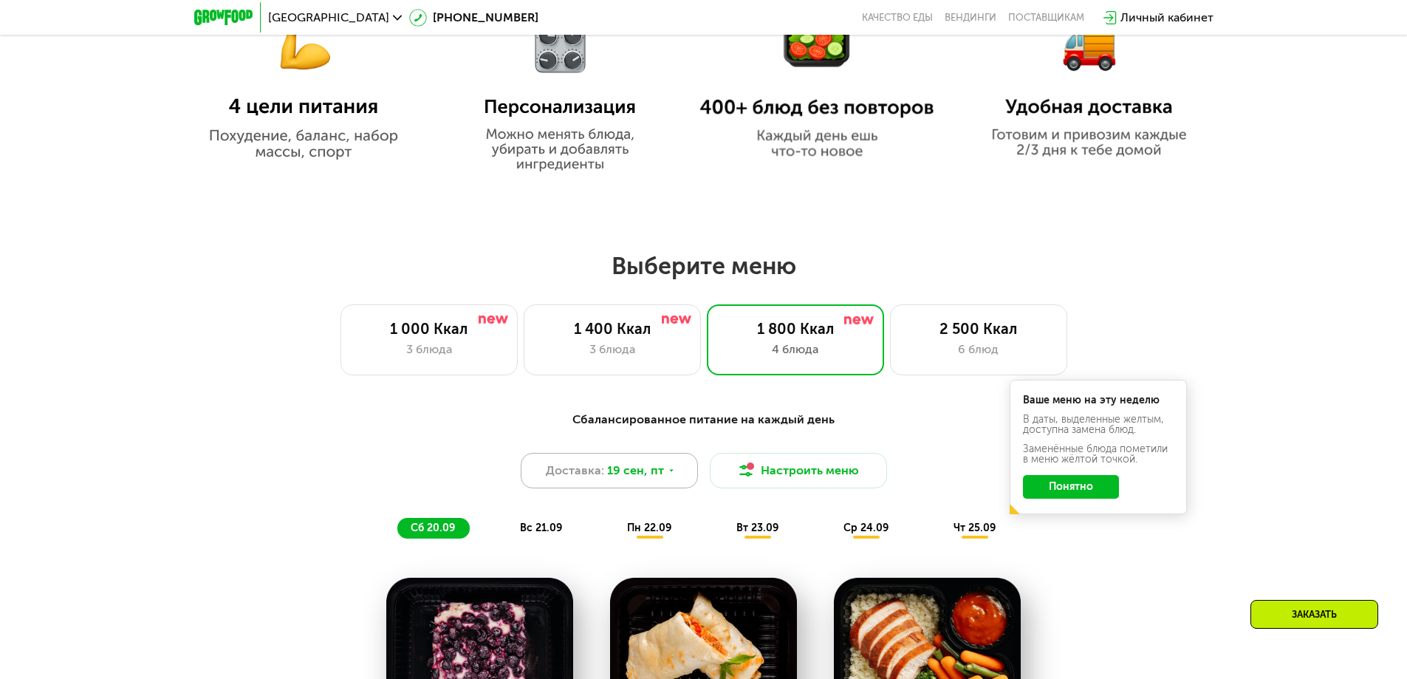
click at [672, 475] on icon at bounding box center [671, 470] width 9 height 9
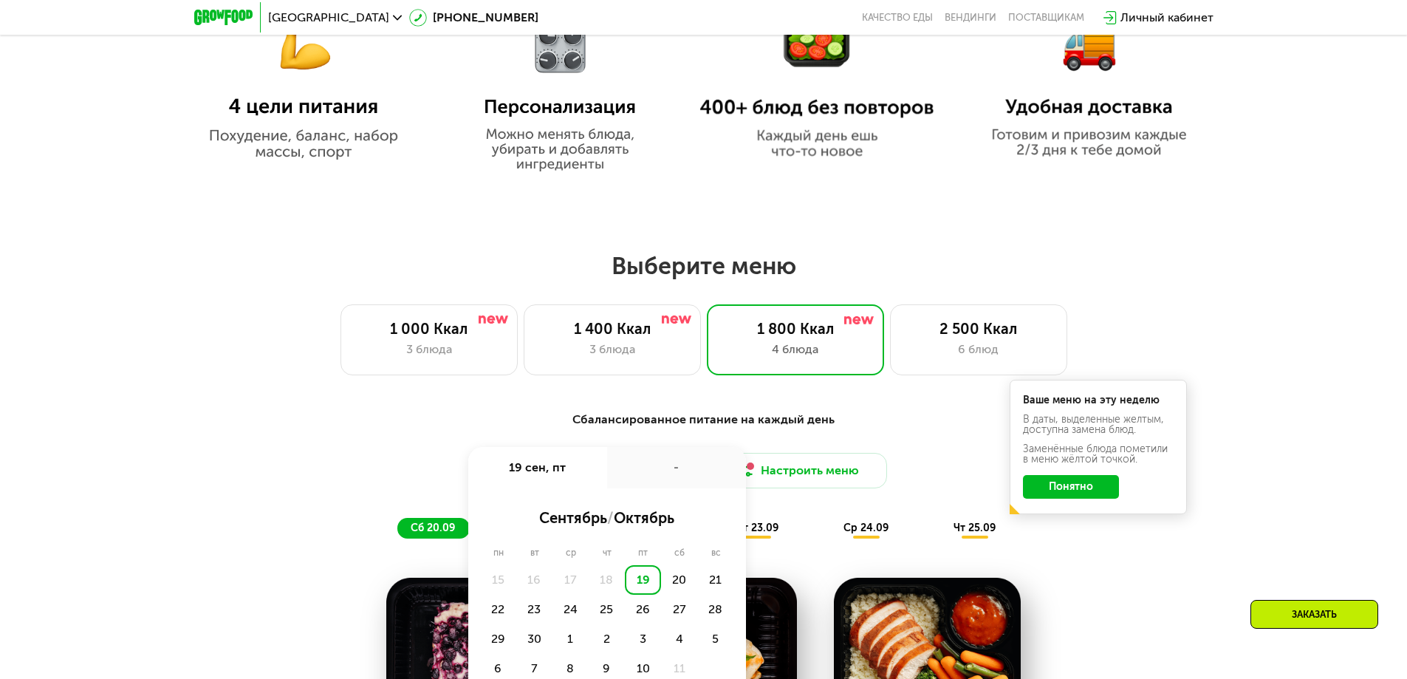
click at [414, 448] on div "Сбалансированное питание на каждый день Доставка: [DATE] сен, пт - сентябрь / о…" at bounding box center [704, 475] width 875 height 128
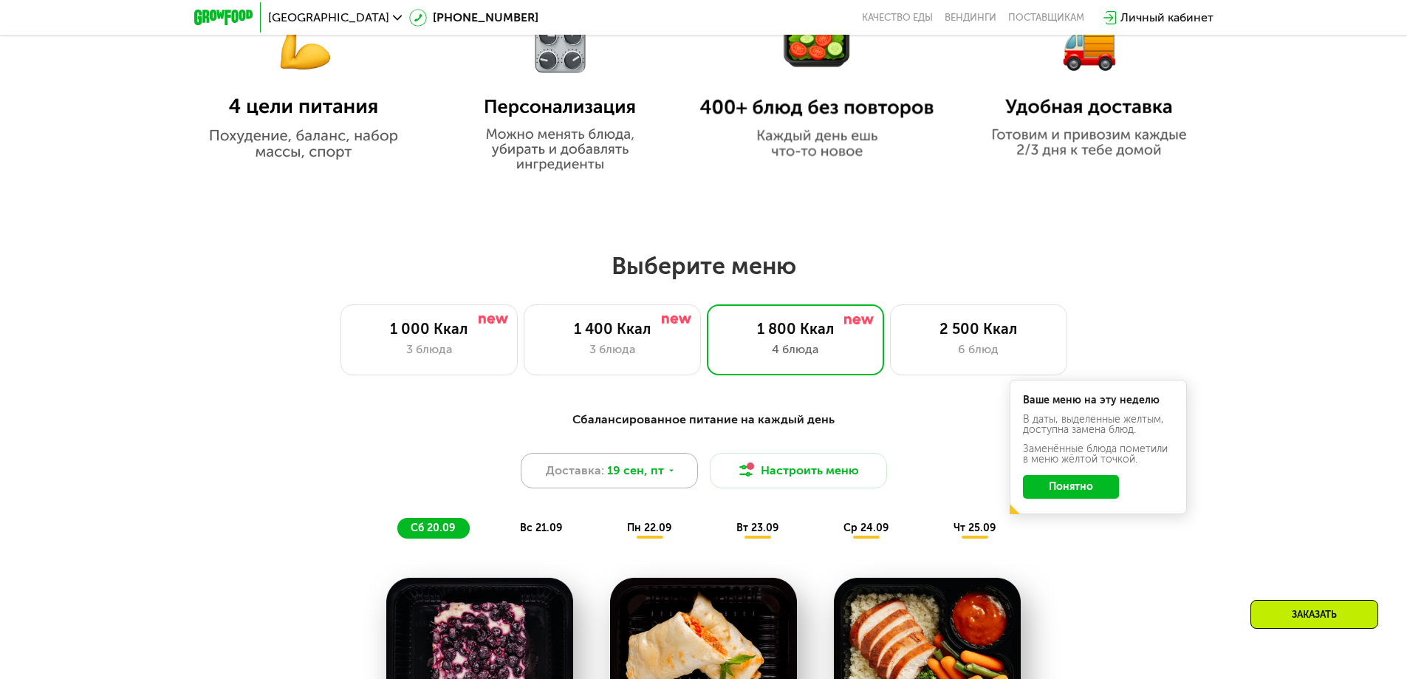
click at [663, 474] on div "Доставка: [DATE]" at bounding box center [609, 470] width 177 height 35
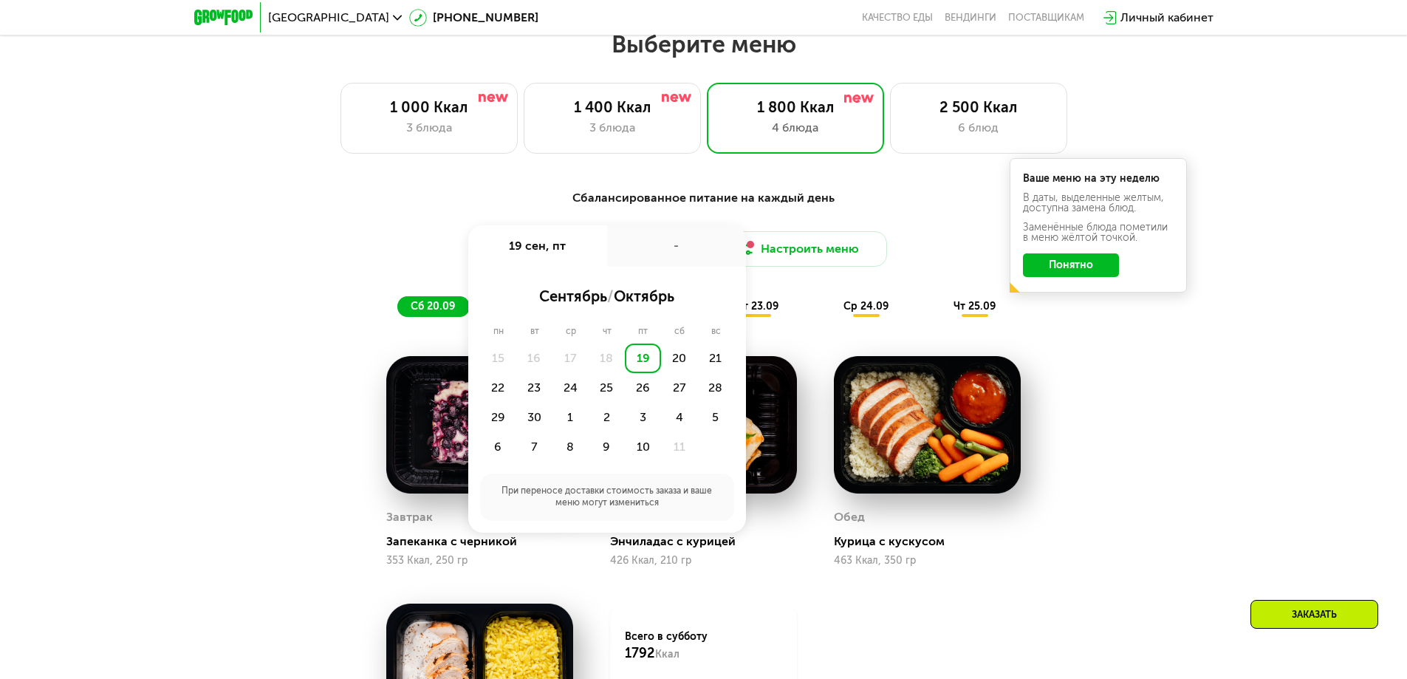
scroll to position [1373, 0]
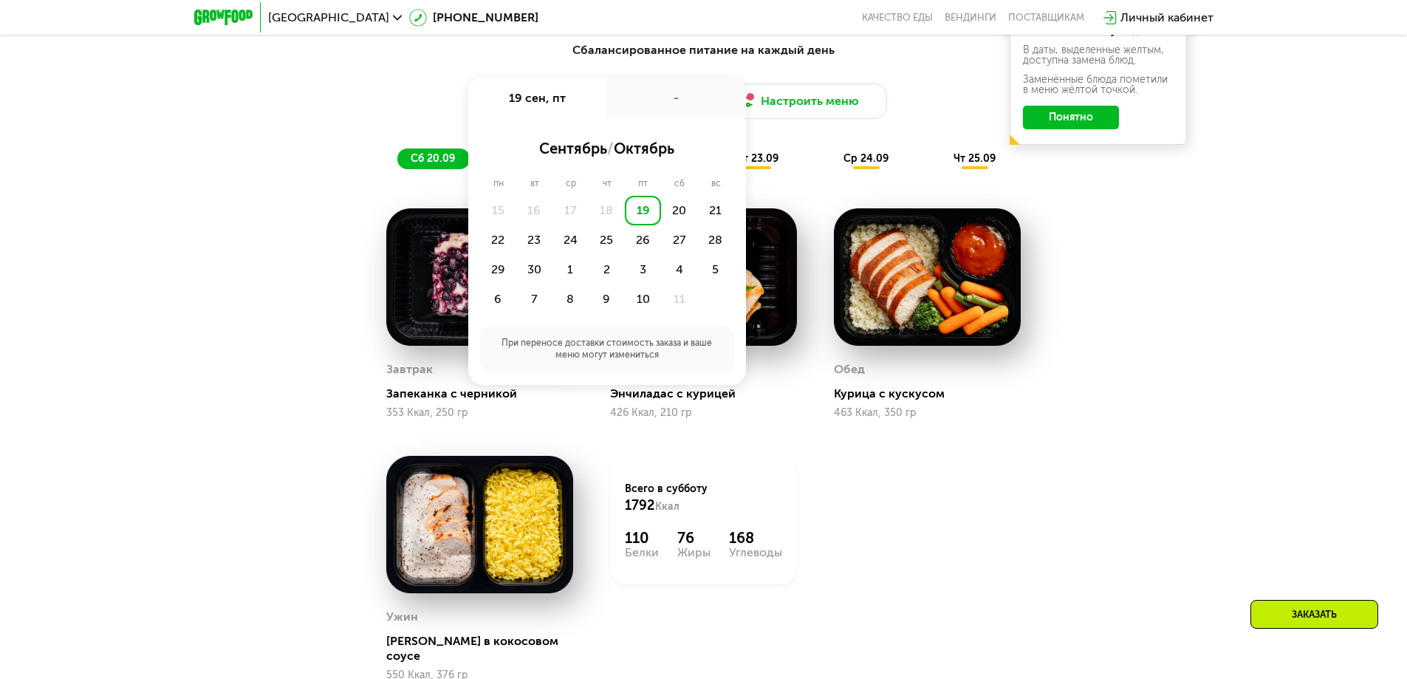
click at [1215, 358] on div "Сбалансированное питание на каждый день Доставка: [DATE] сен, пт - сентябрь / о…" at bounding box center [703, 400] width 1407 height 759
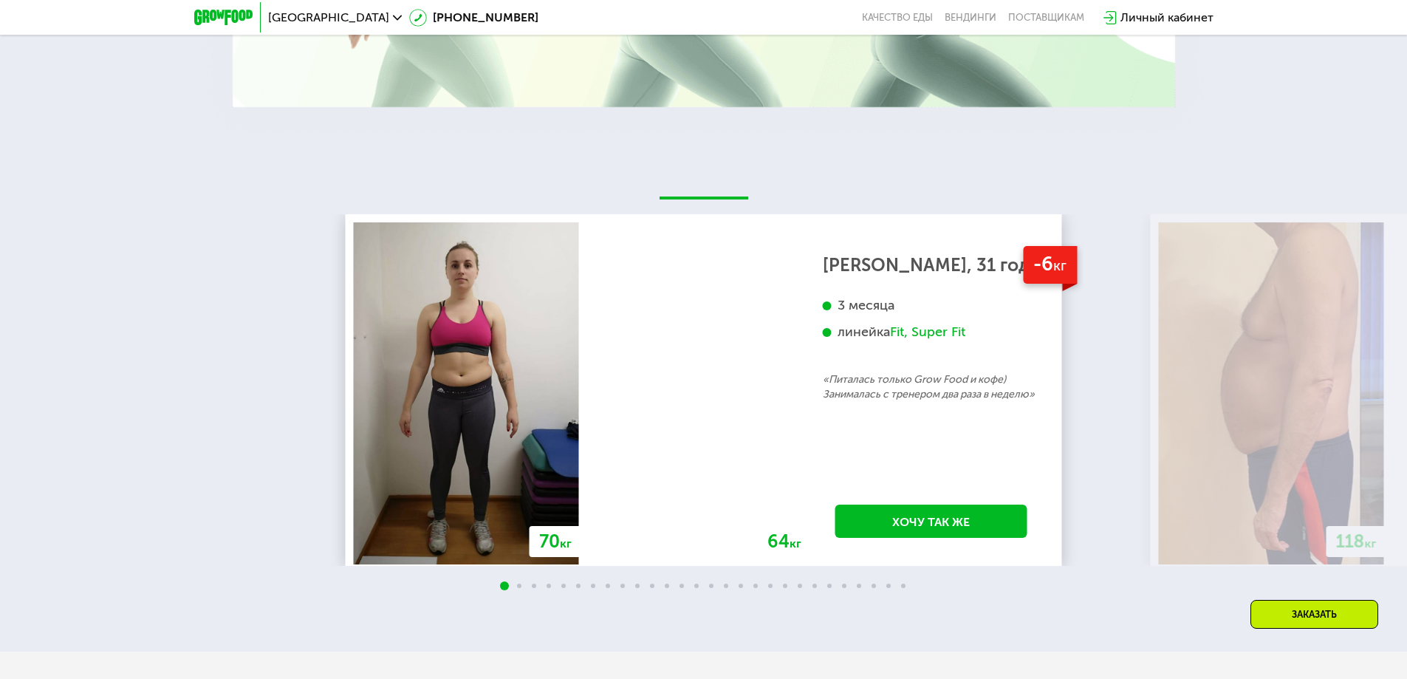
scroll to position [3293, 0]
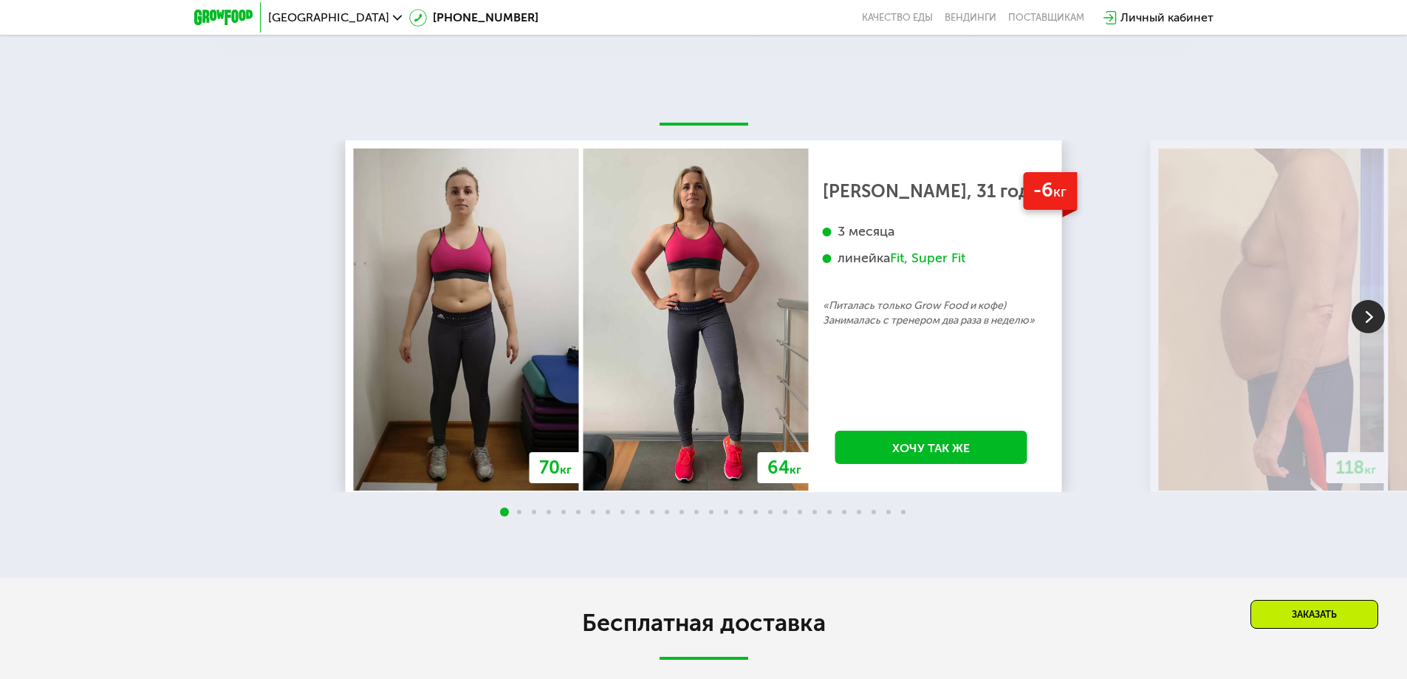
click at [519, 507] on div at bounding box center [703, 513] width 1407 height 12
click at [1371, 309] on img at bounding box center [1368, 316] width 33 height 33
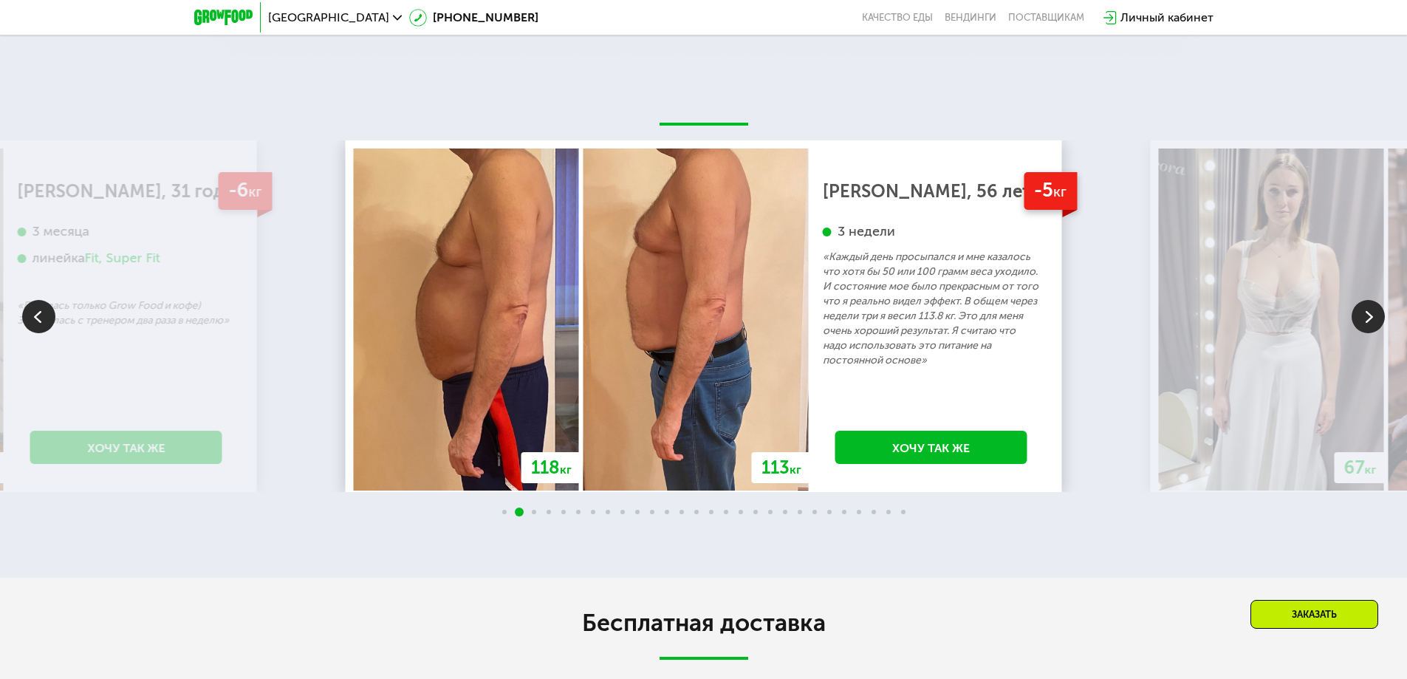
click at [1373, 309] on img at bounding box center [1368, 316] width 33 height 33
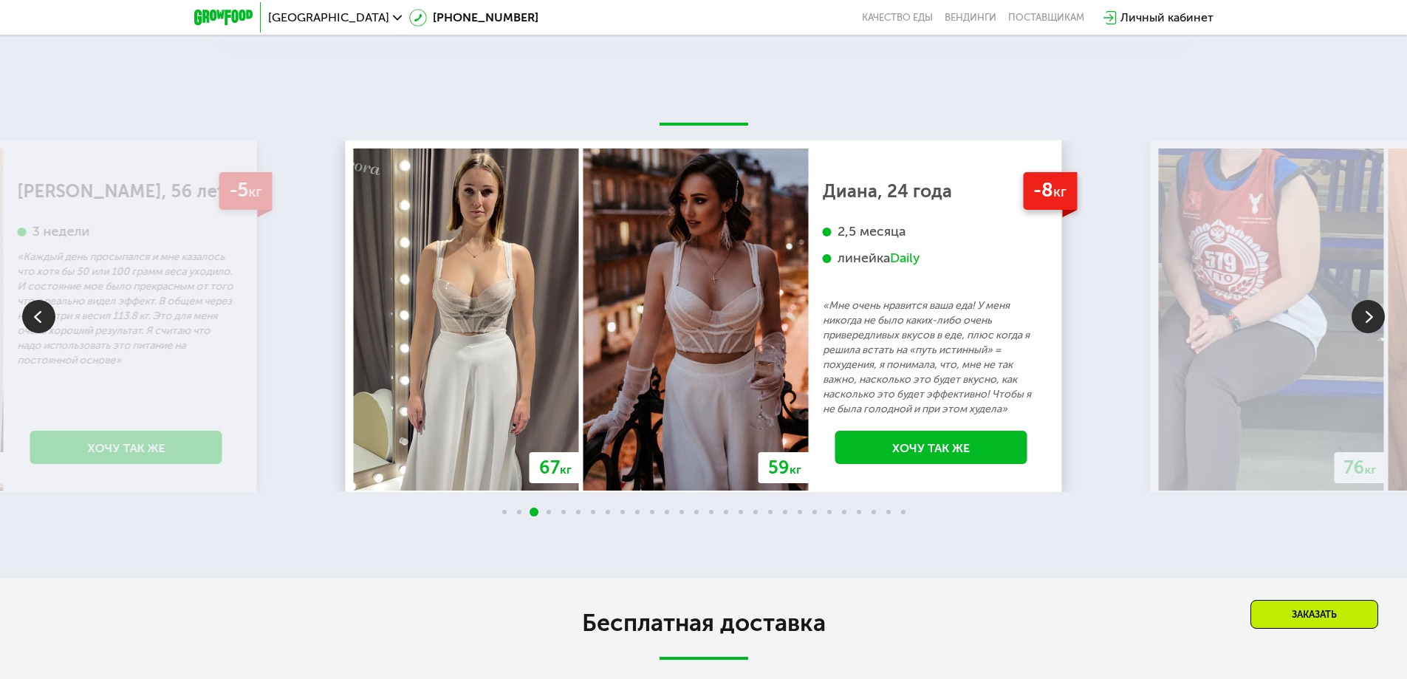
click at [1373, 310] on img at bounding box center [1368, 316] width 33 height 33
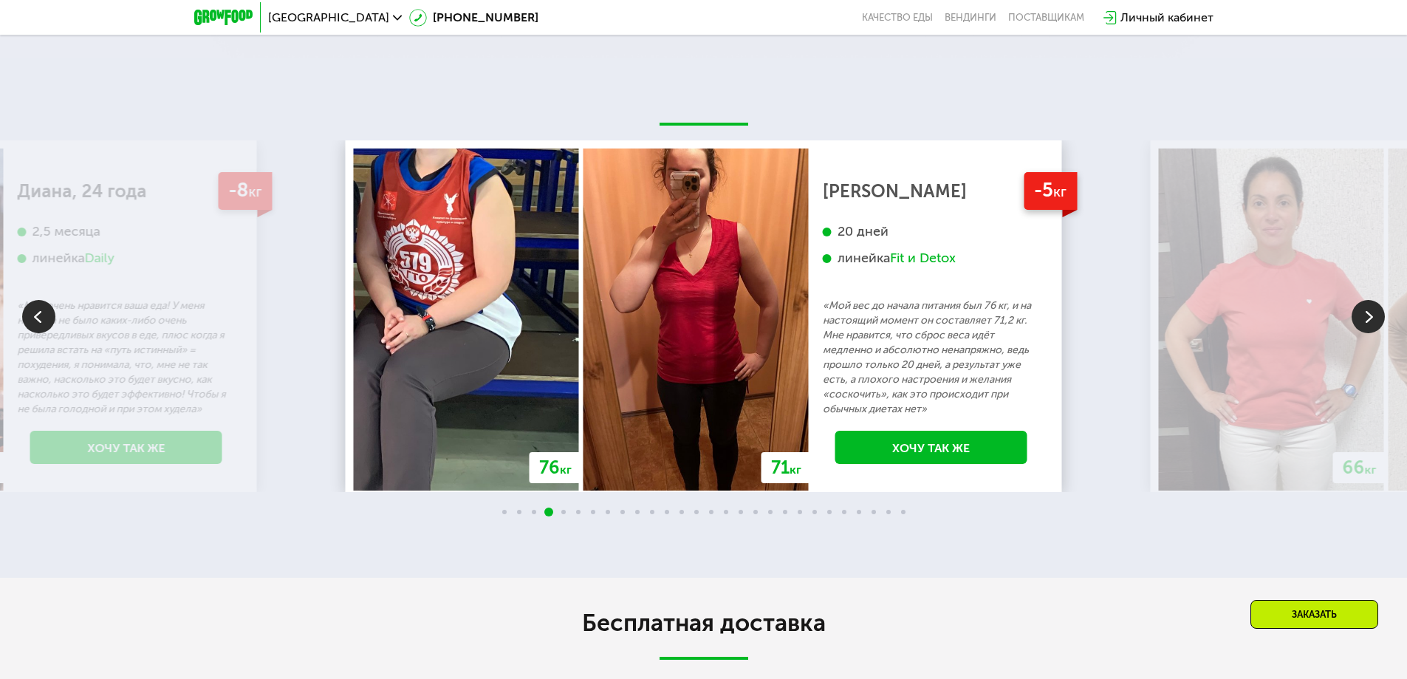
click at [1373, 312] on img at bounding box center [1368, 316] width 33 height 33
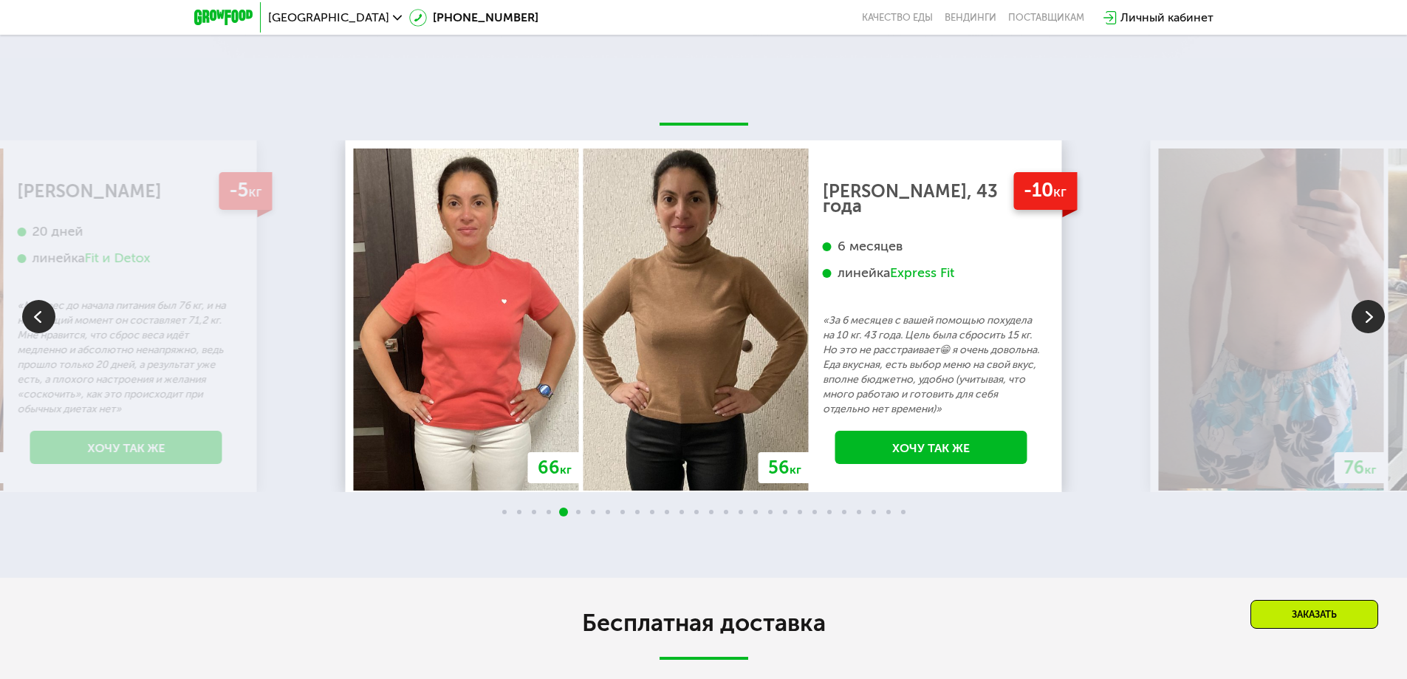
click at [1373, 312] on img at bounding box center [1368, 316] width 33 height 33
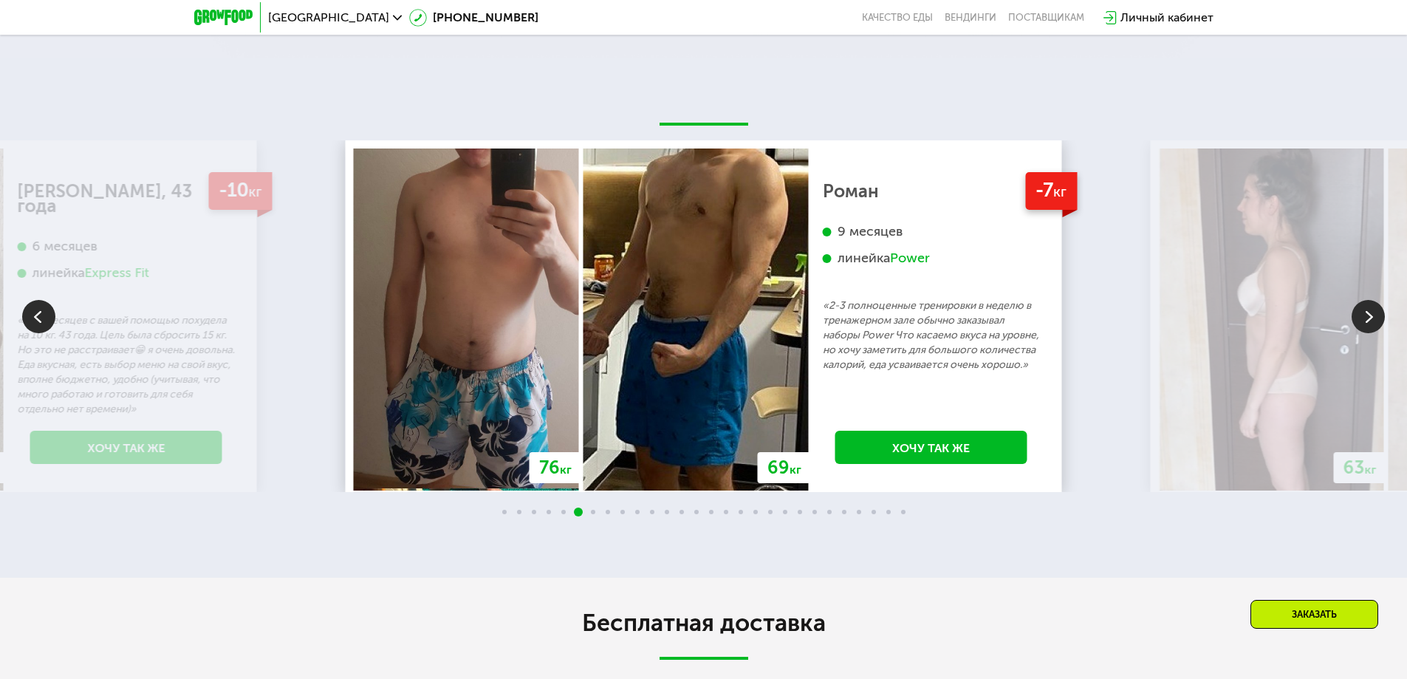
click at [1372, 314] on img at bounding box center [1368, 316] width 33 height 33
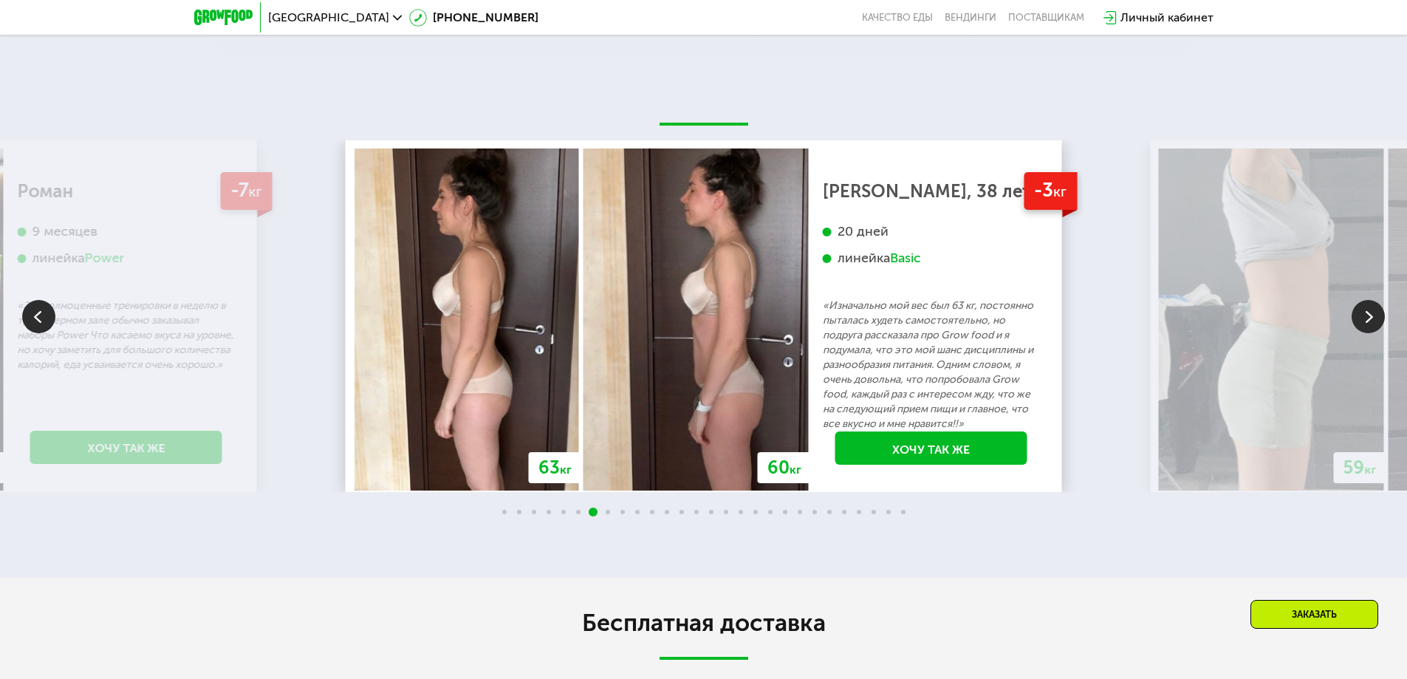
click at [1372, 314] on img at bounding box center [1368, 316] width 33 height 33
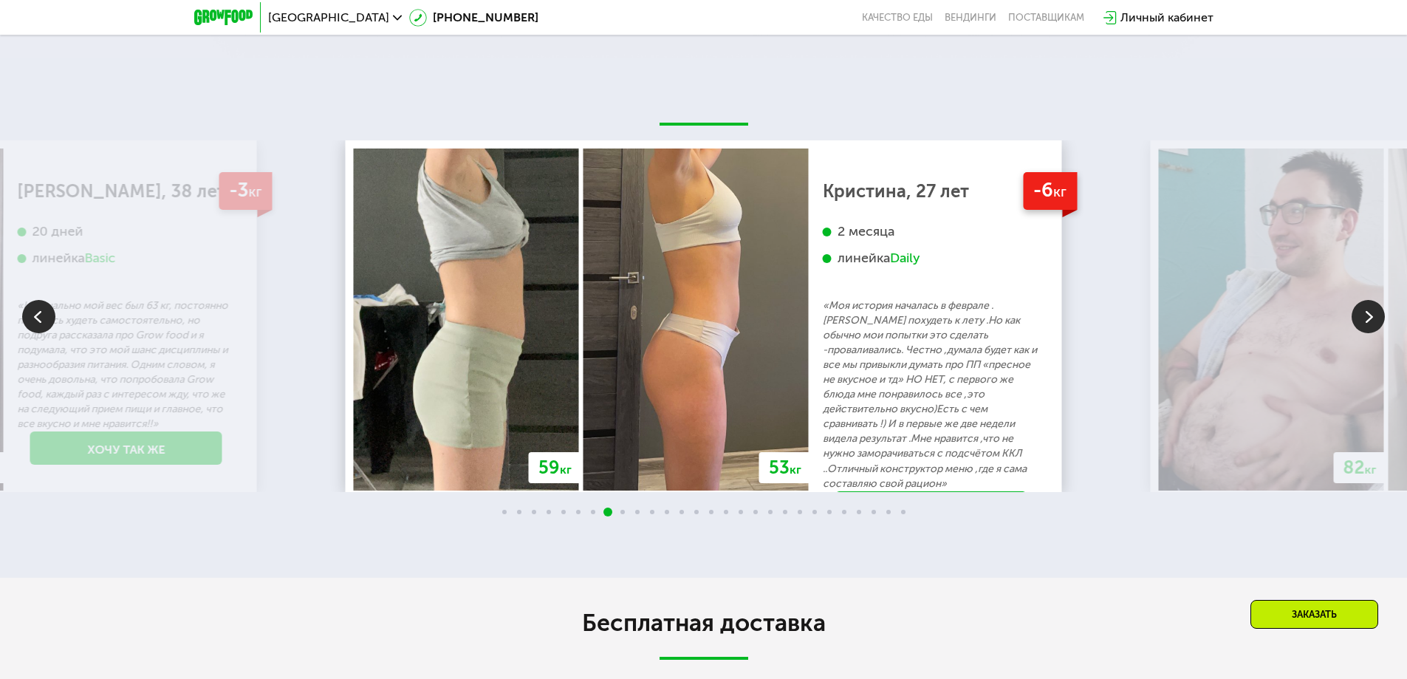
click at [1372, 314] on img at bounding box center [1368, 316] width 33 height 33
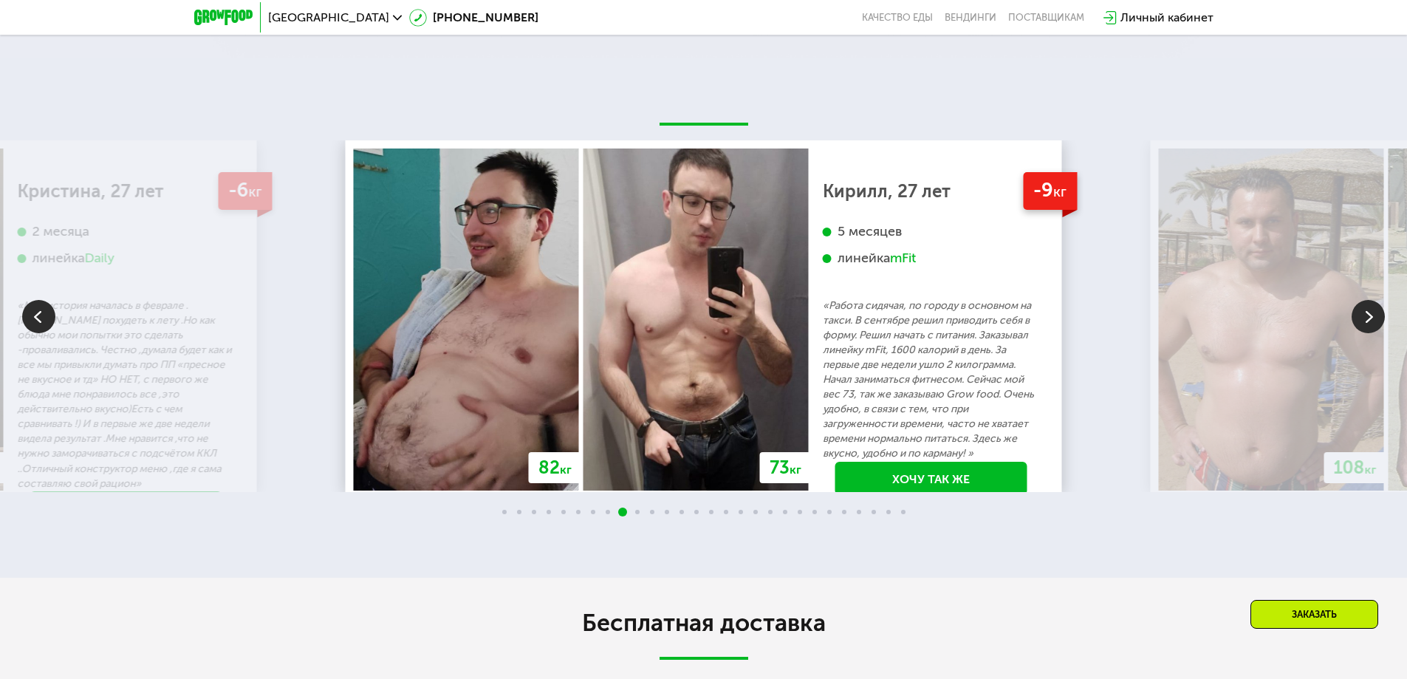
click at [1372, 314] on img at bounding box center [1368, 316] width 33 height 33
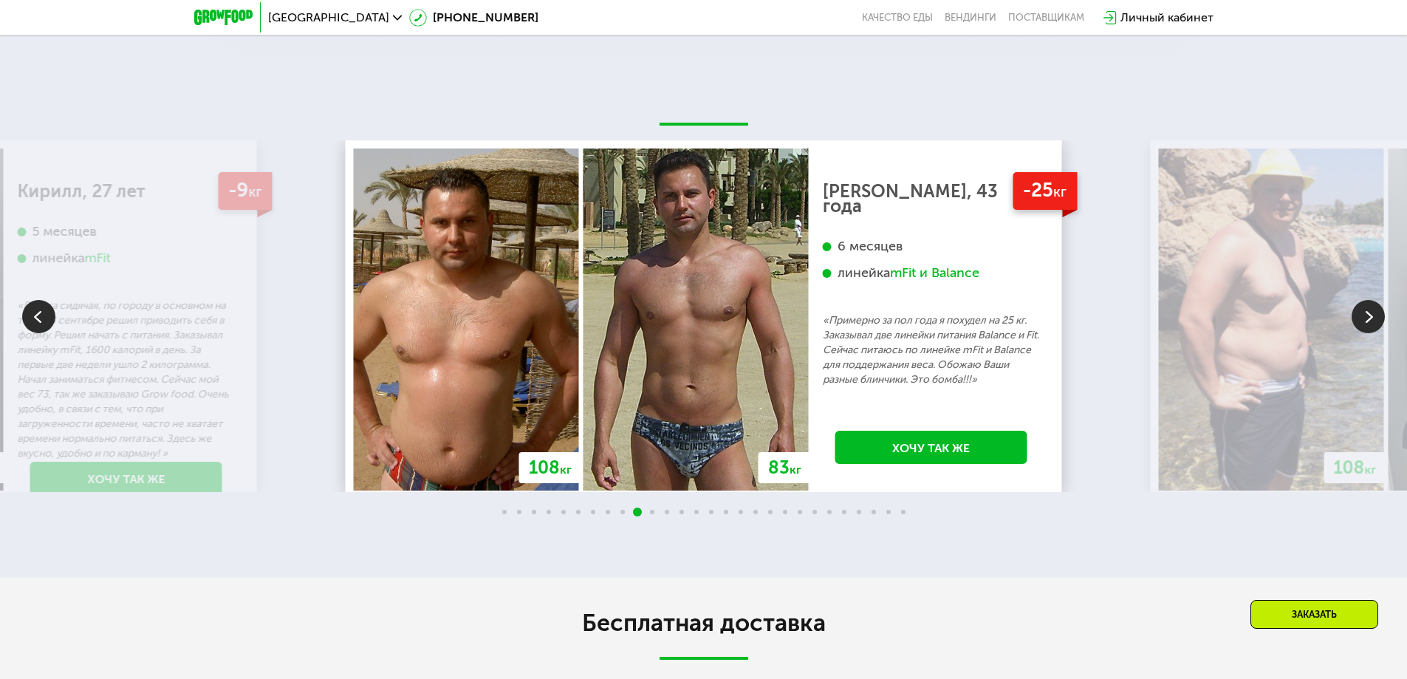
click at [1372, 314] on img at bounding box center [1368, 316] width 33 height 33
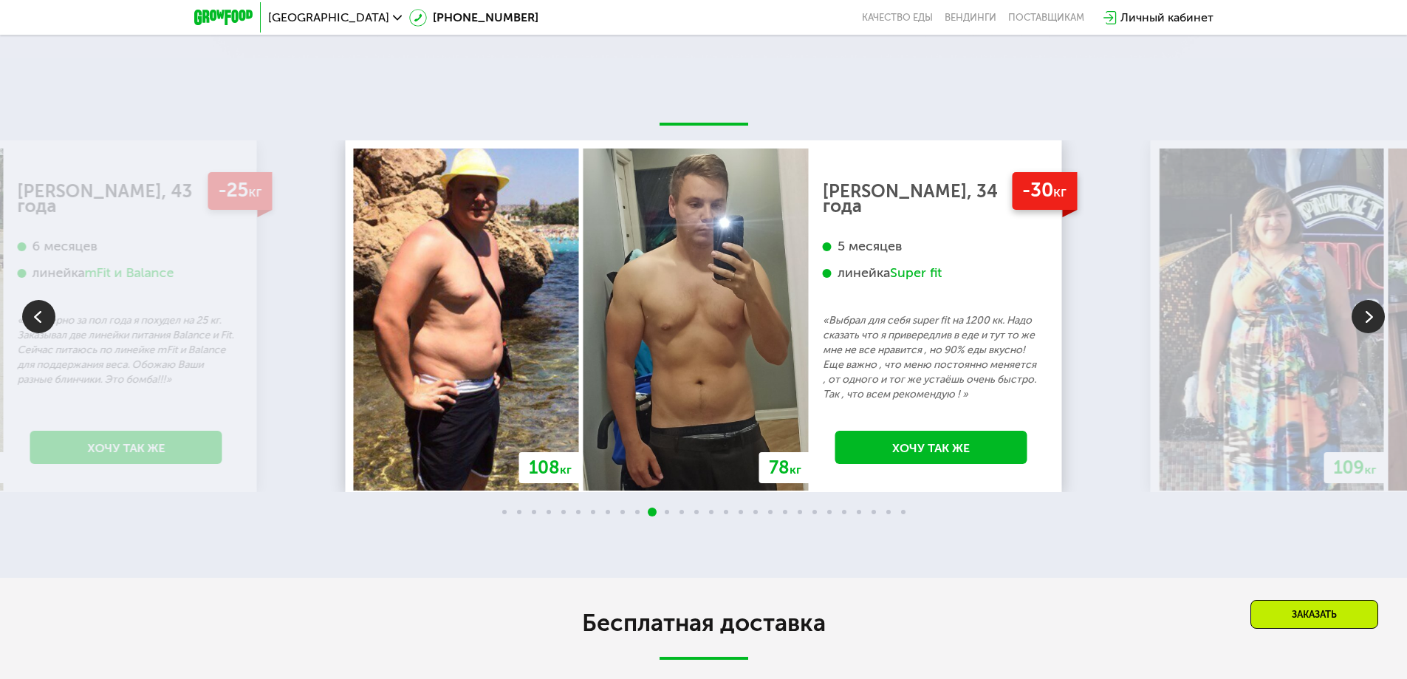
click at [1372, 314] on img at bounding box center [1368, 316] width 33 height 33
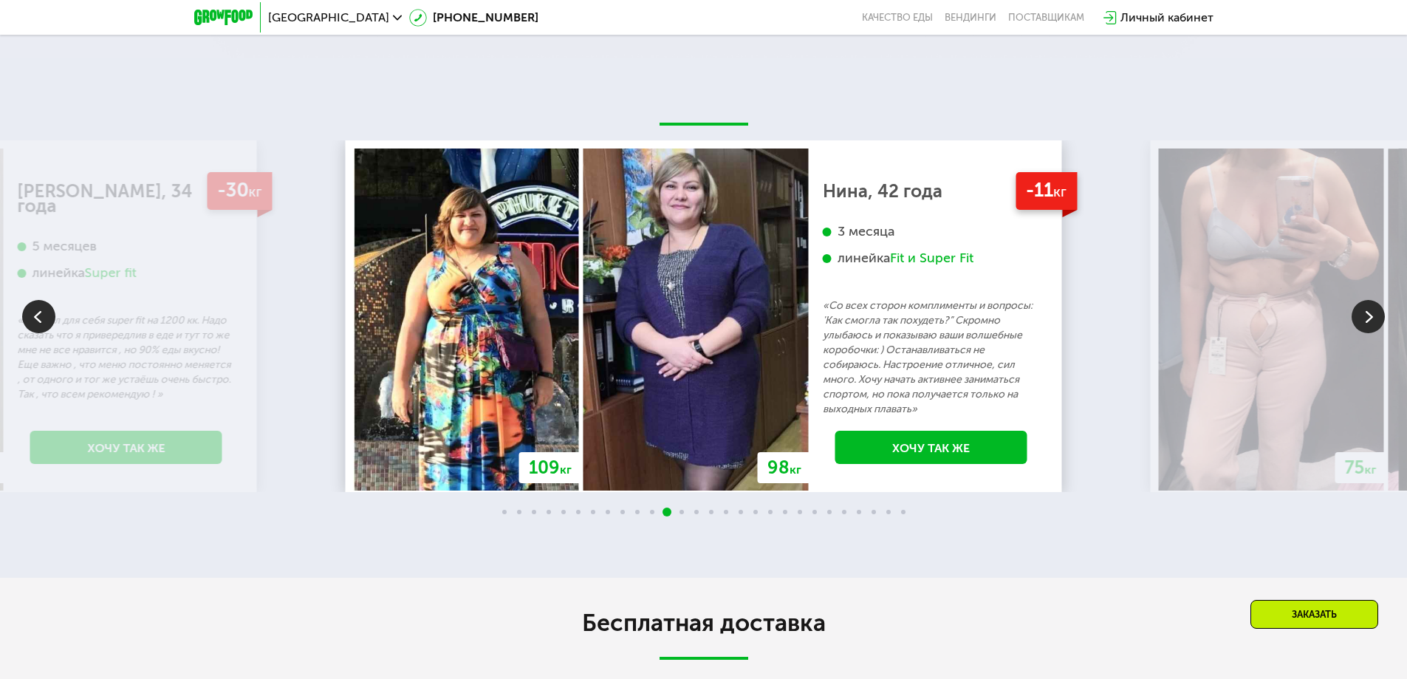
click at [31, 311] on img at bounding box center [38, 316] width 33 height 33
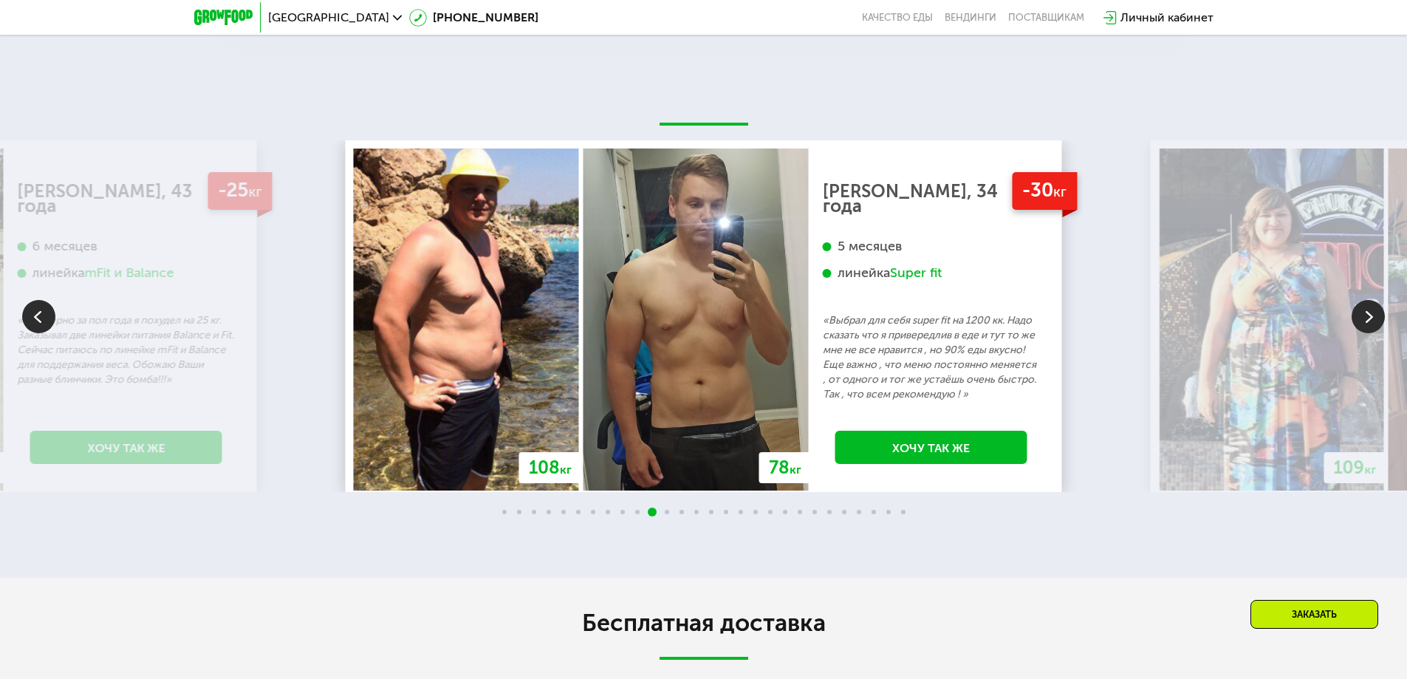
click at [1377, 302] on img at bounding box center [1368, 316] width 33 height 33
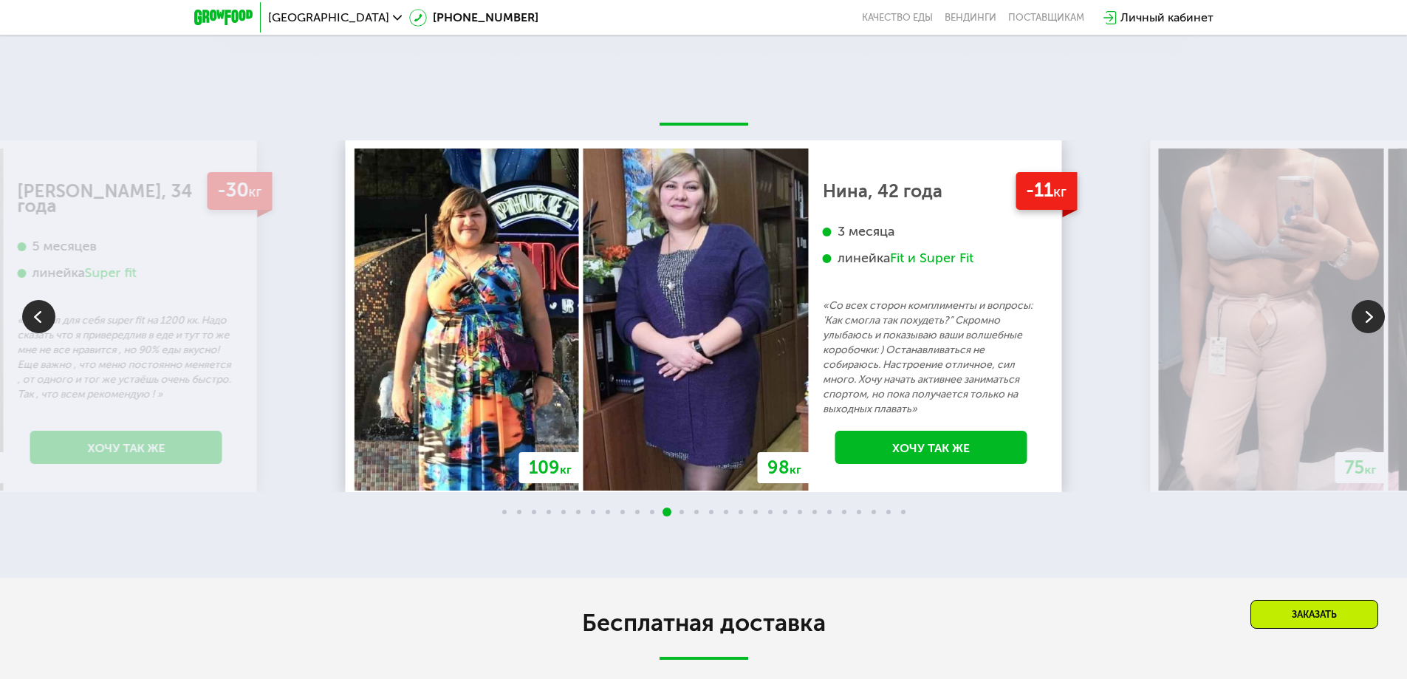
click at [1377, 302] on img at bounding box center [1368, 316] width 33 height 33
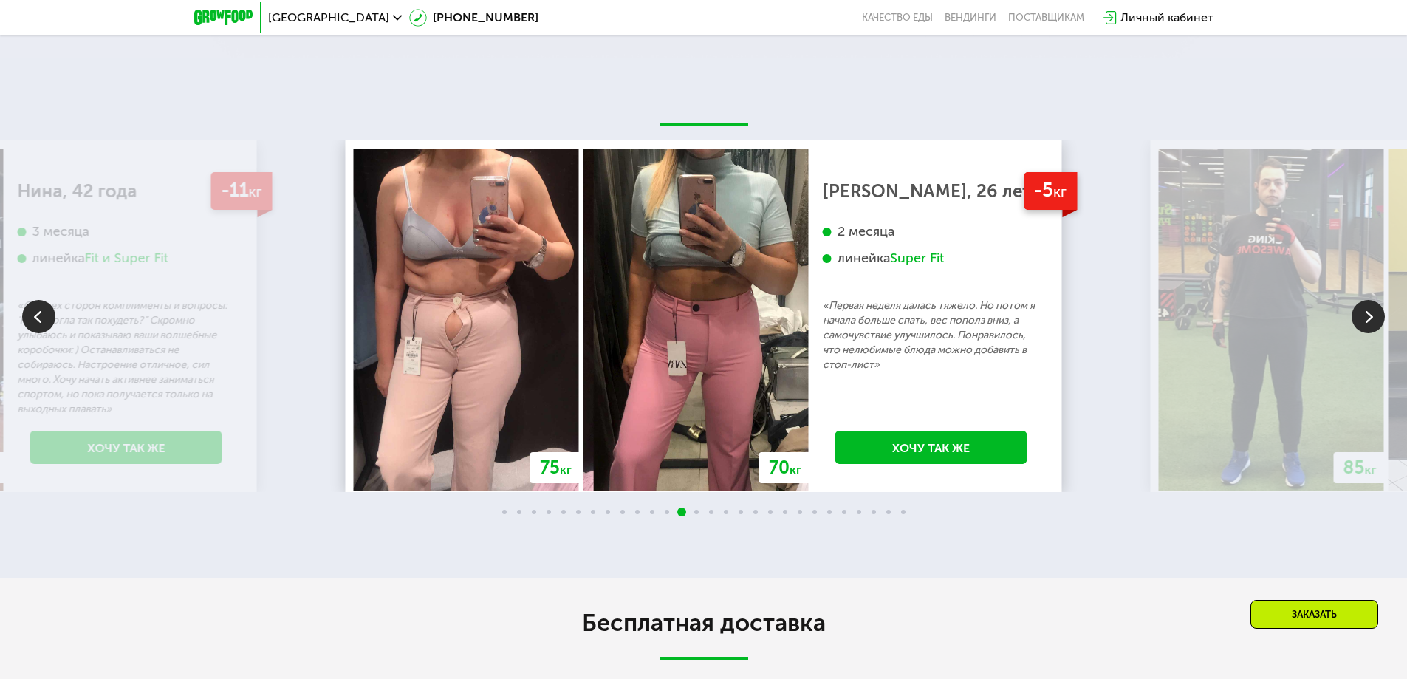
click at [1377, 302] on img at bounding box center [1368, 316] width 33 height 33
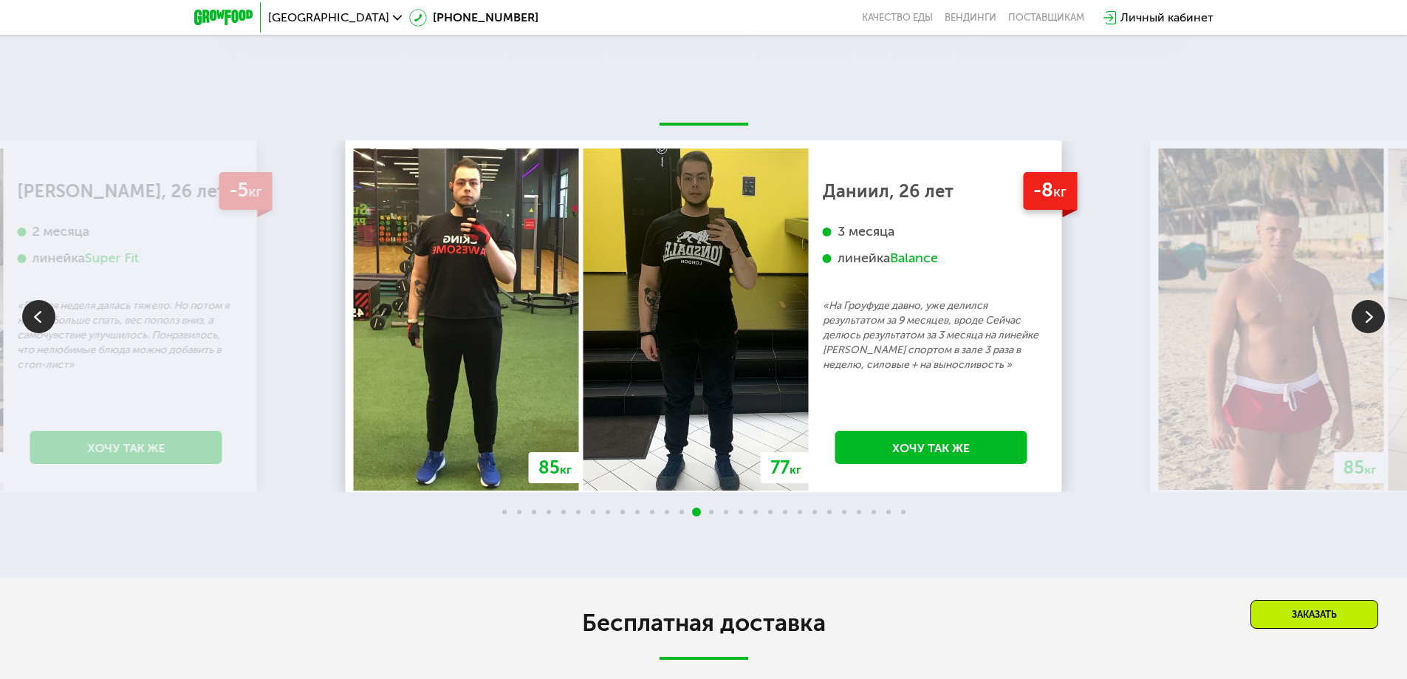
click at [1377, 302] on img at bounding box center [1368, 316] width 33 height 33
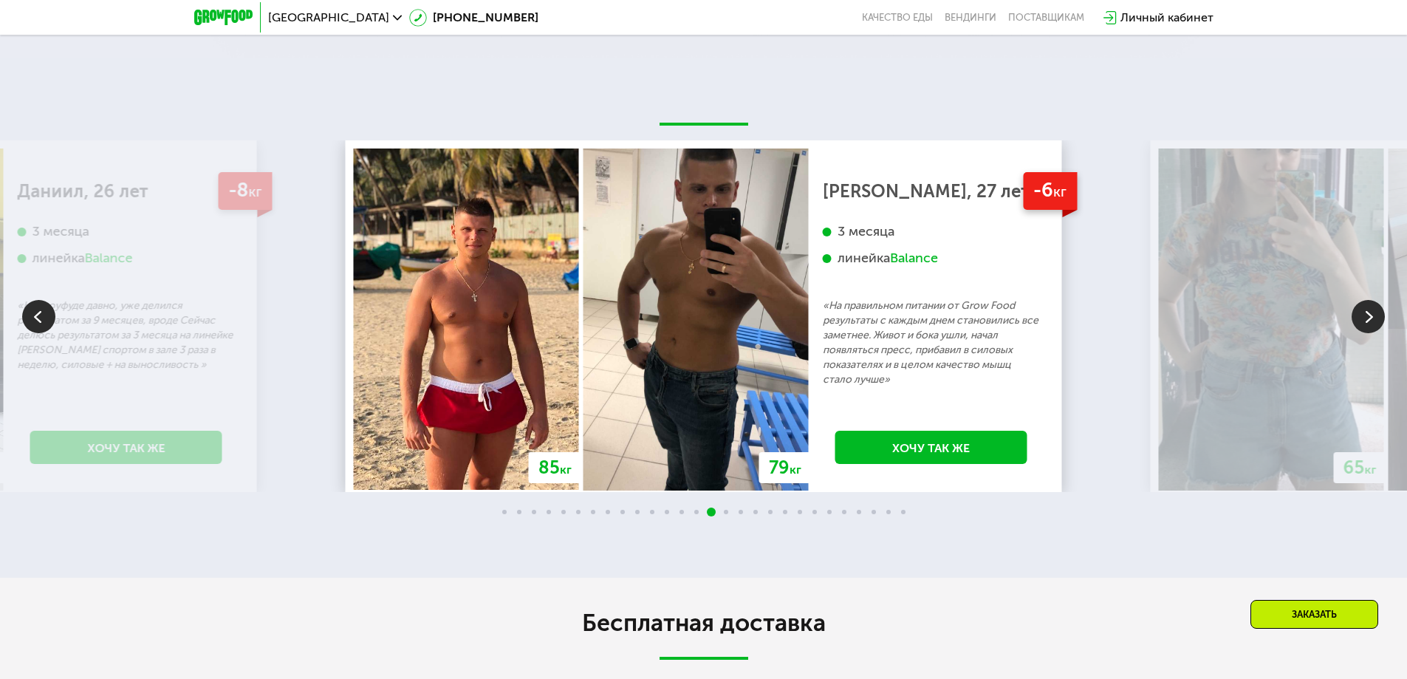
click at [1377, 302] on img at bounding box center [1368, 316] width 33 height 33
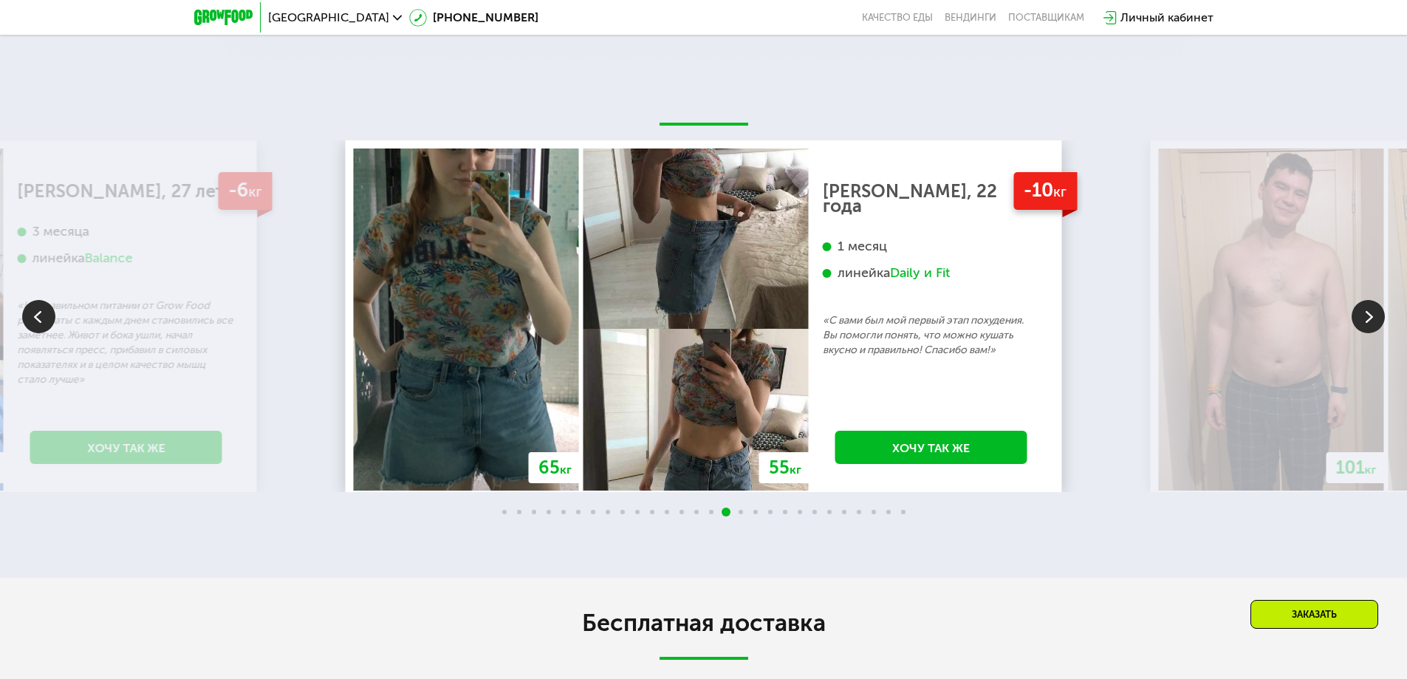
click at [1377, 302] on img at bounding box center [1368, 316] width 33 height 33
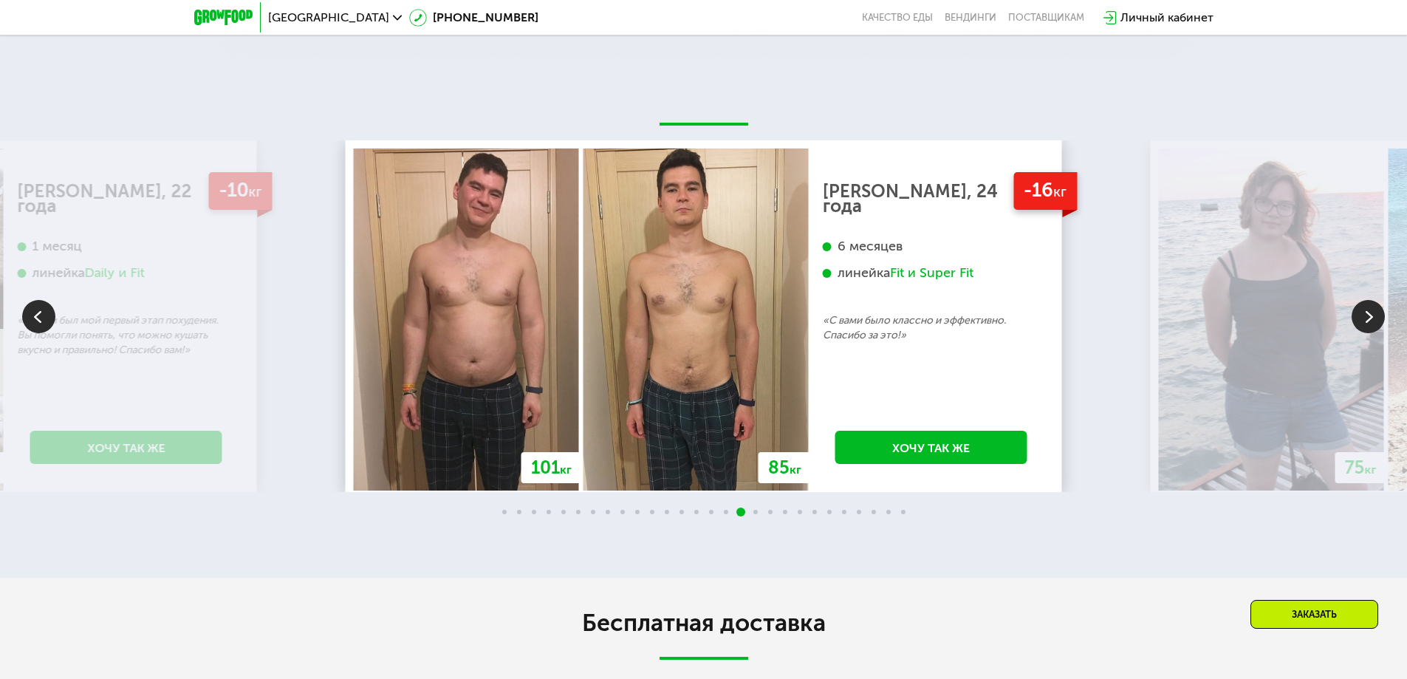
click at [1377, 302] on img at bounding box center [1368, 316] width 33 height 33
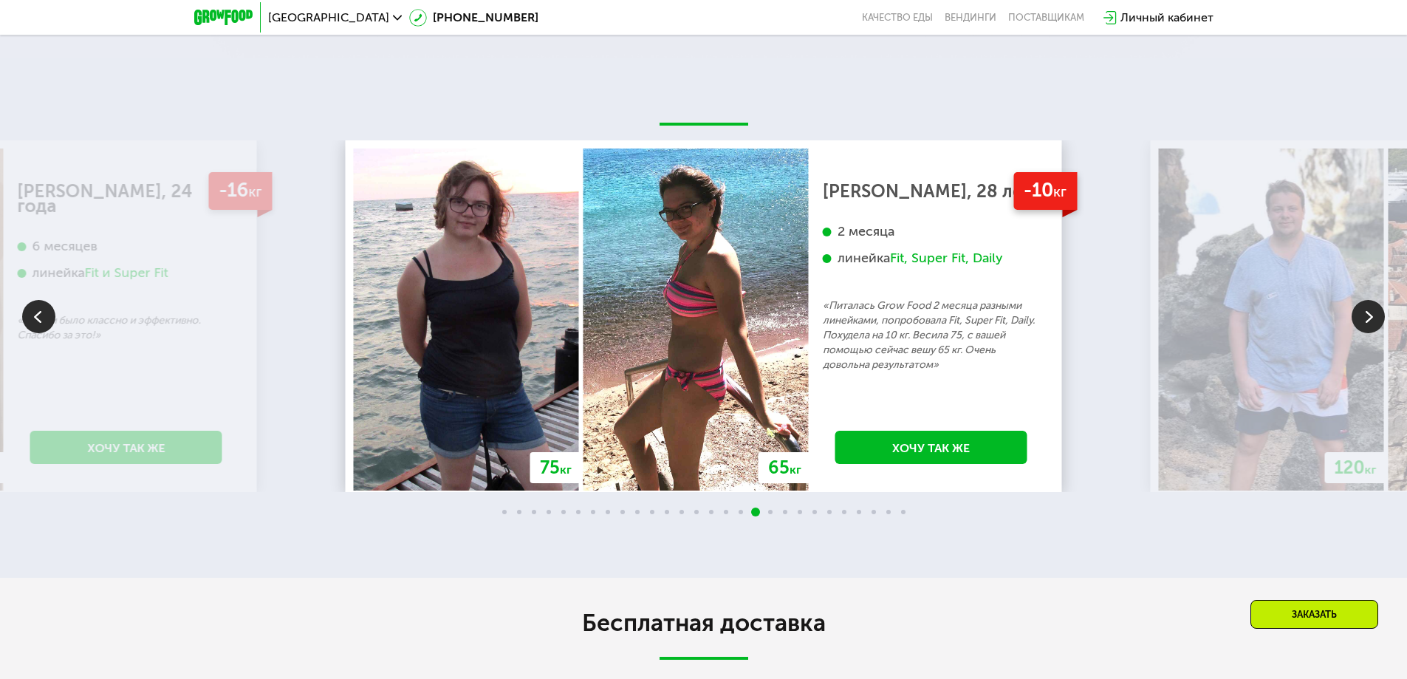
click at [1377, 302] on img at bounding box center [1368, 316] width 33 height 33
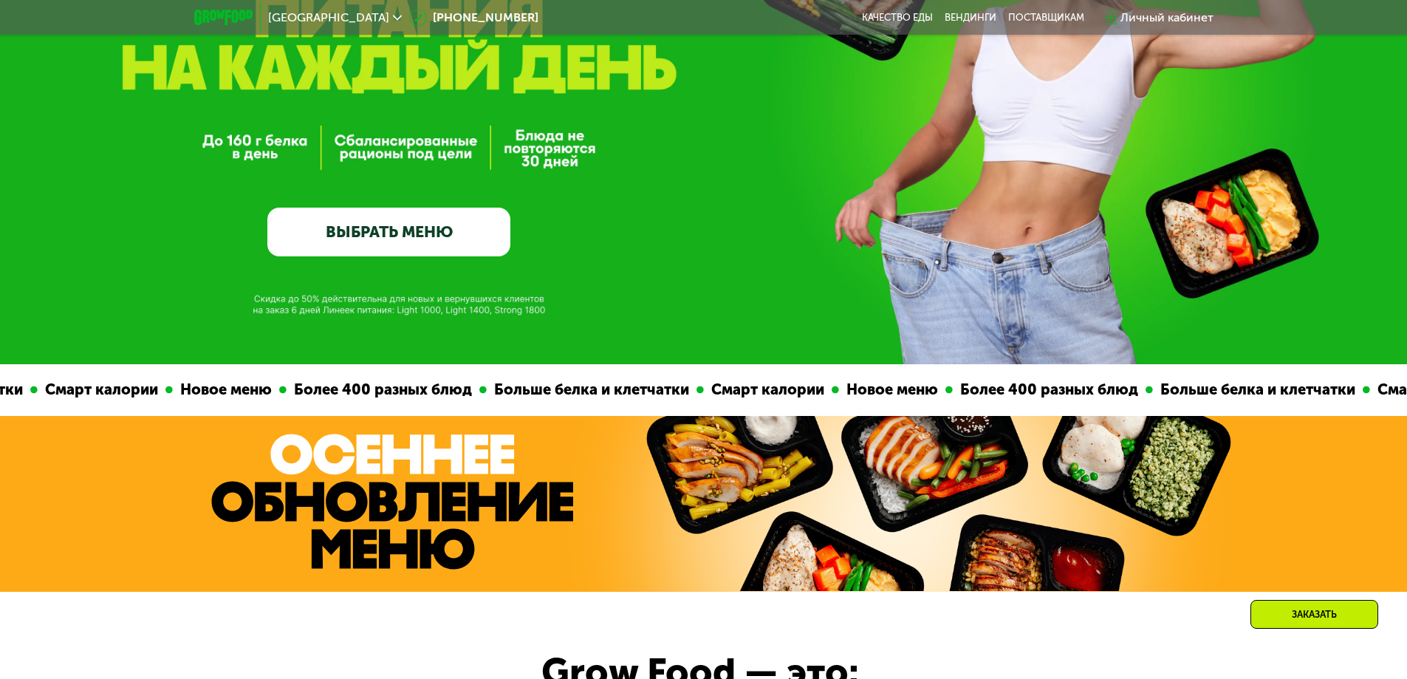
scroll to position [0, 0]
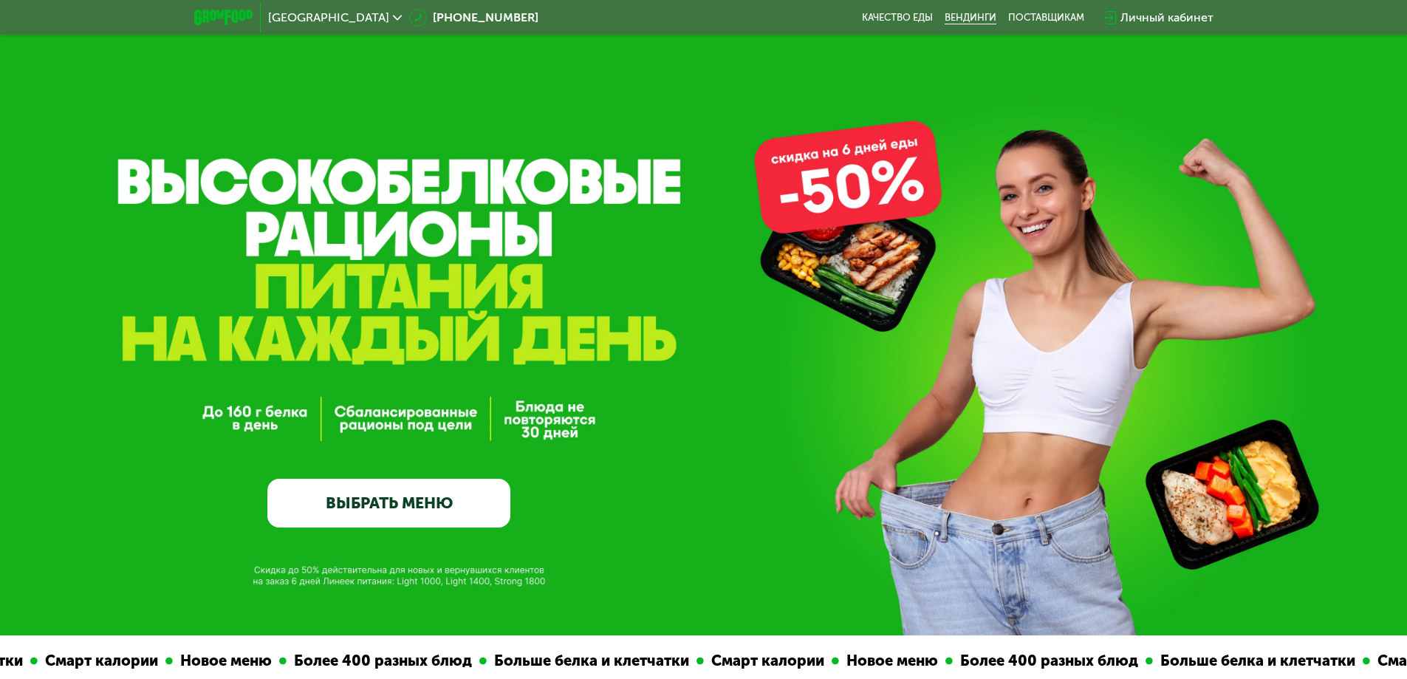
click at [962, 18] on link "Вендинги" at bounding box center [971, 18] width 52 height 12
